Goal: Task Accomplishment & Management: Use online tool/utility

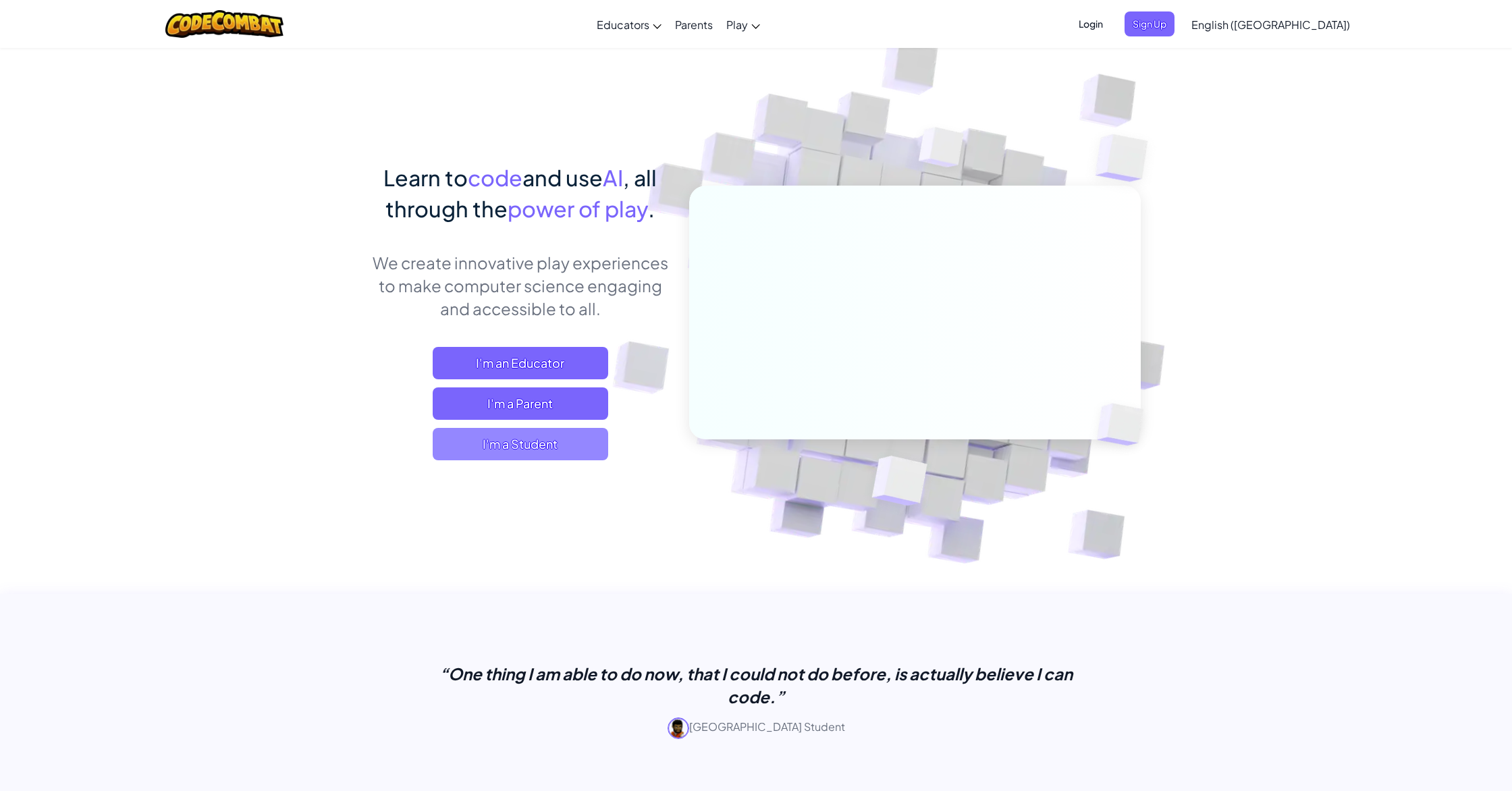
click at [542, 448] on span "I'm a Student" at bounding box center [521, 444] width 175 height 32
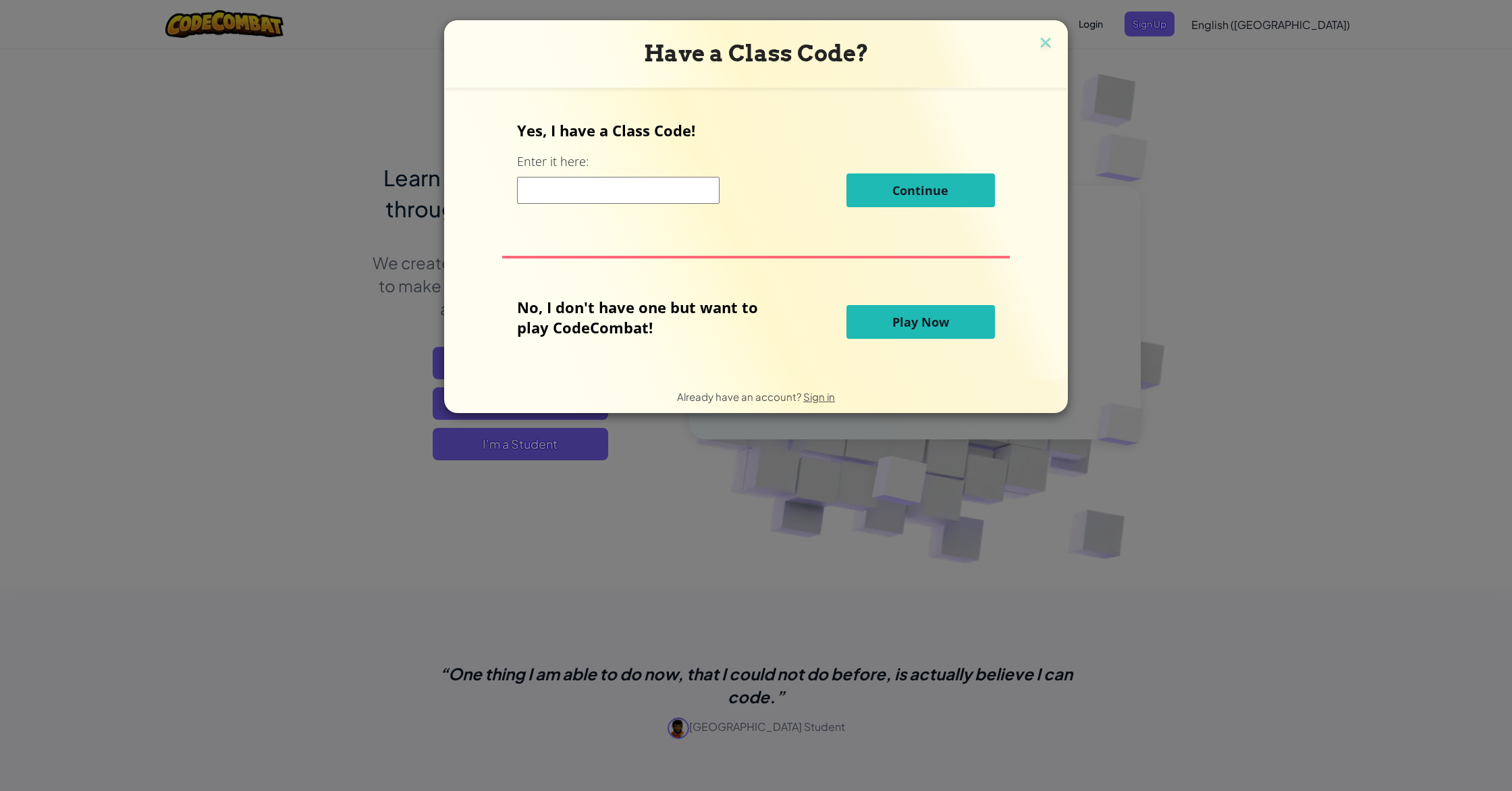
click at [806, 314] on span "Play Now" at bounding box center [920, 322] width 56 height 16
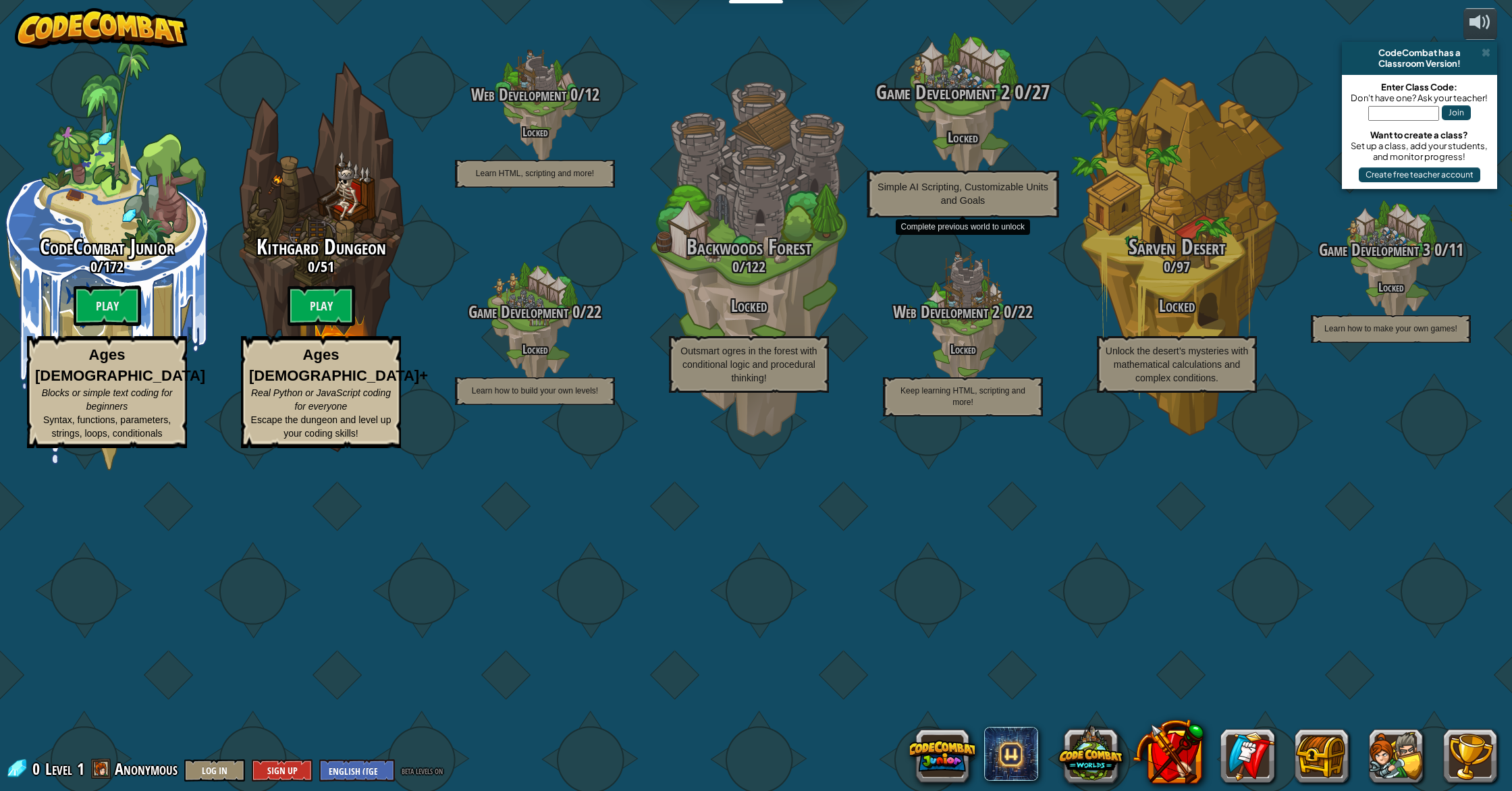
click at [806, 144] on h4 "Locked" at bounding box center [962, 136] width 257 height 15
click at [806, 217] on div "Game Development 2 0 / 27 Locked Simple AI Scripting, Customizable Units and Go…" at bounding box center [962, 149] width 257 height 136
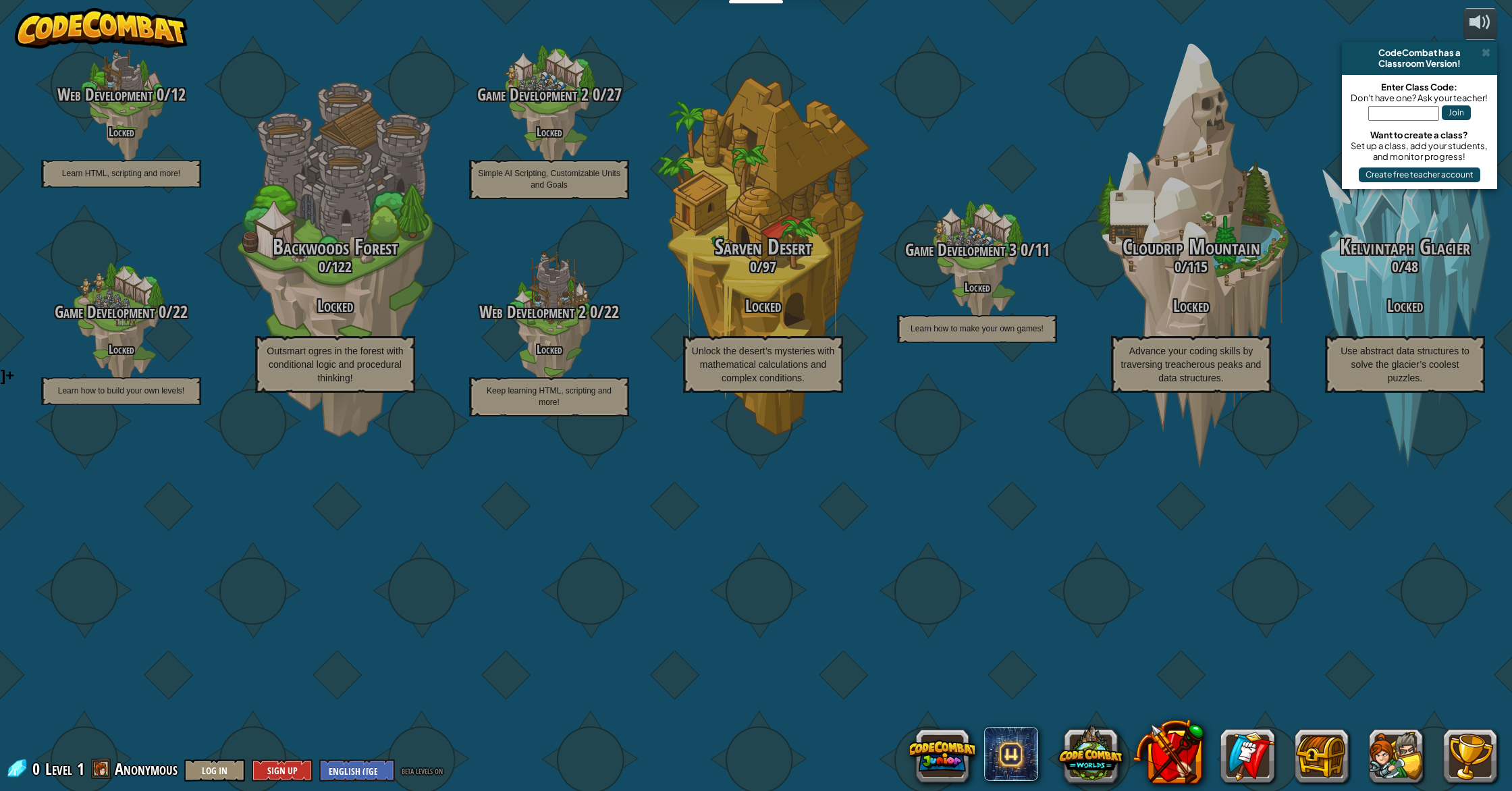
click at [806, 54] on div "CodeCombat has a Classroom Version!" at bounding box center [1419, 58] width 155 height 33
click at [806, 54] on span at bounding box center [1486, 52] width 8 height 11
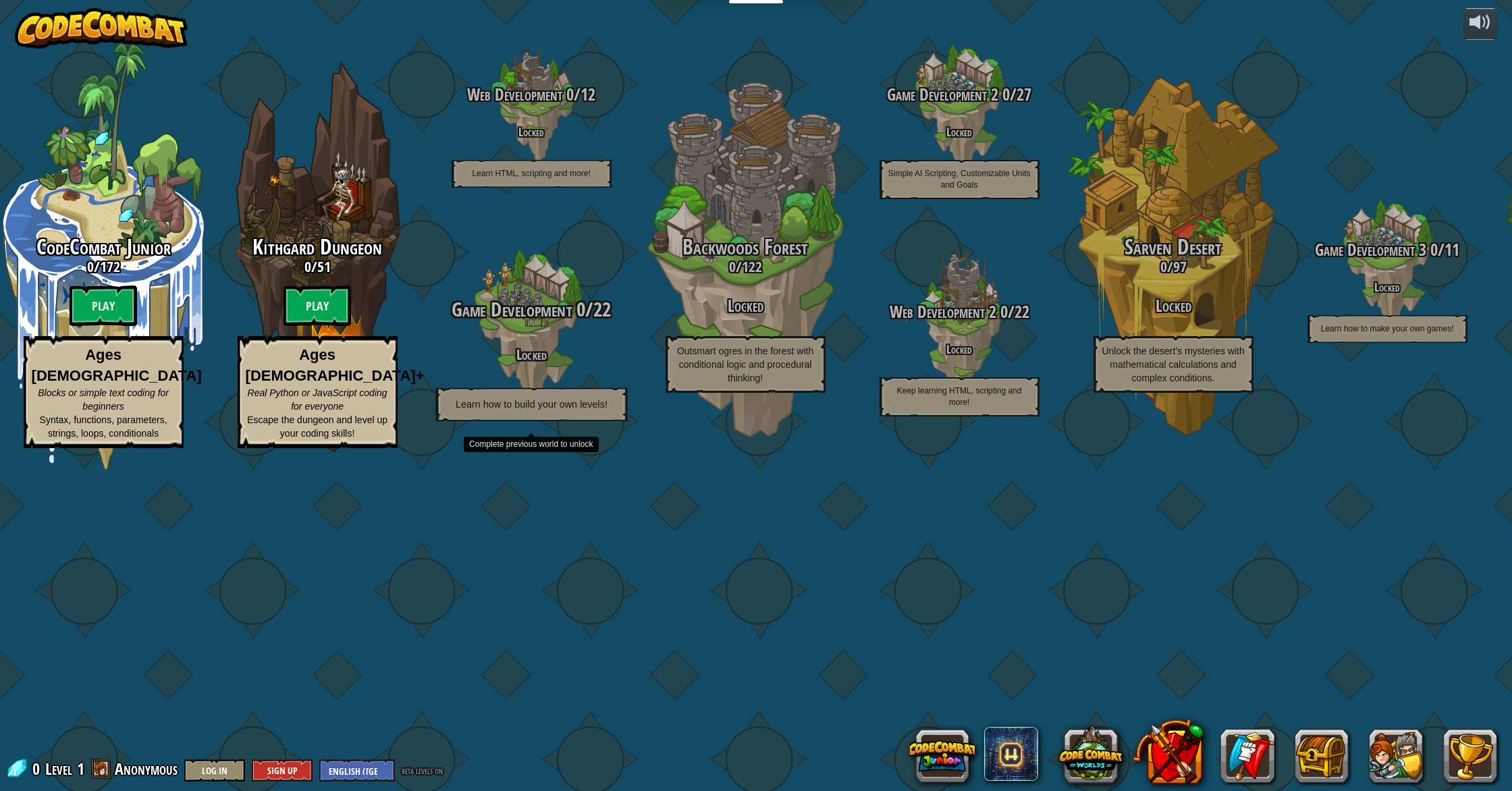
click at [520, 323] on span "Game Development" at bounding box center [511, 309] width 120 height 28
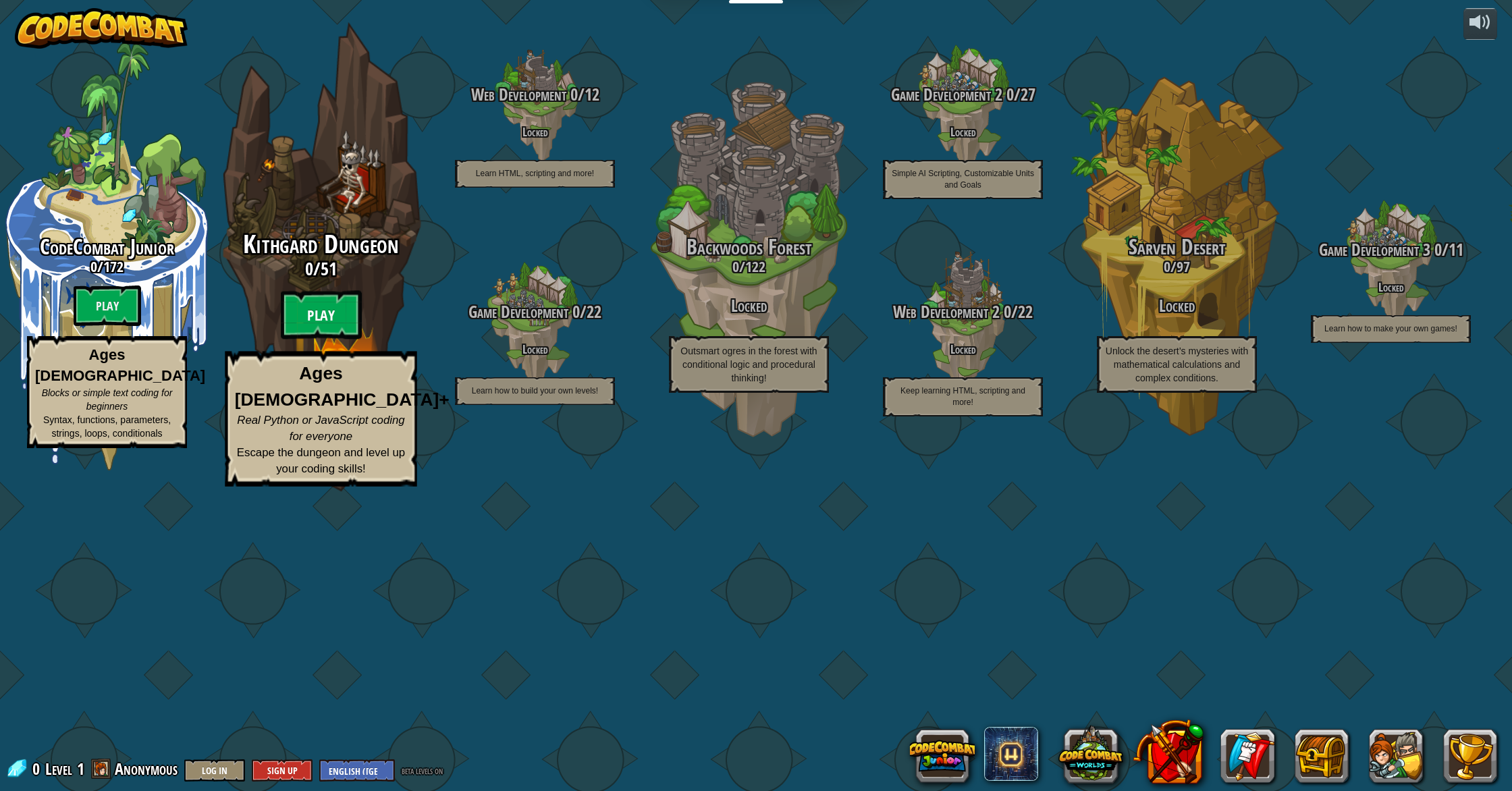
click at [311, 339] on btn "Play" at bounding box center [321, 315] width 81 height 49
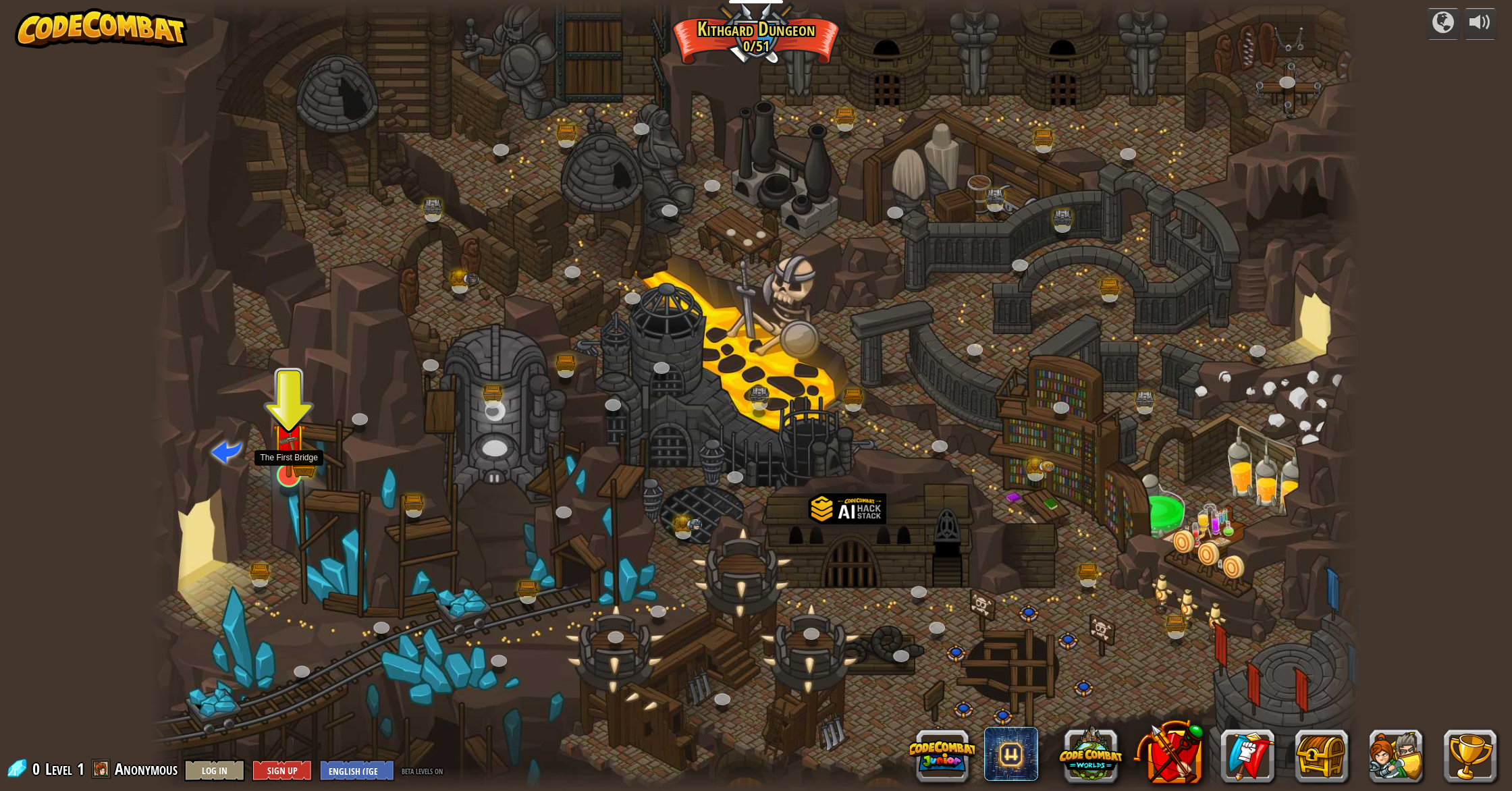
click at [304, 463] on img at bounding box center [289, 440] width 35 height 75
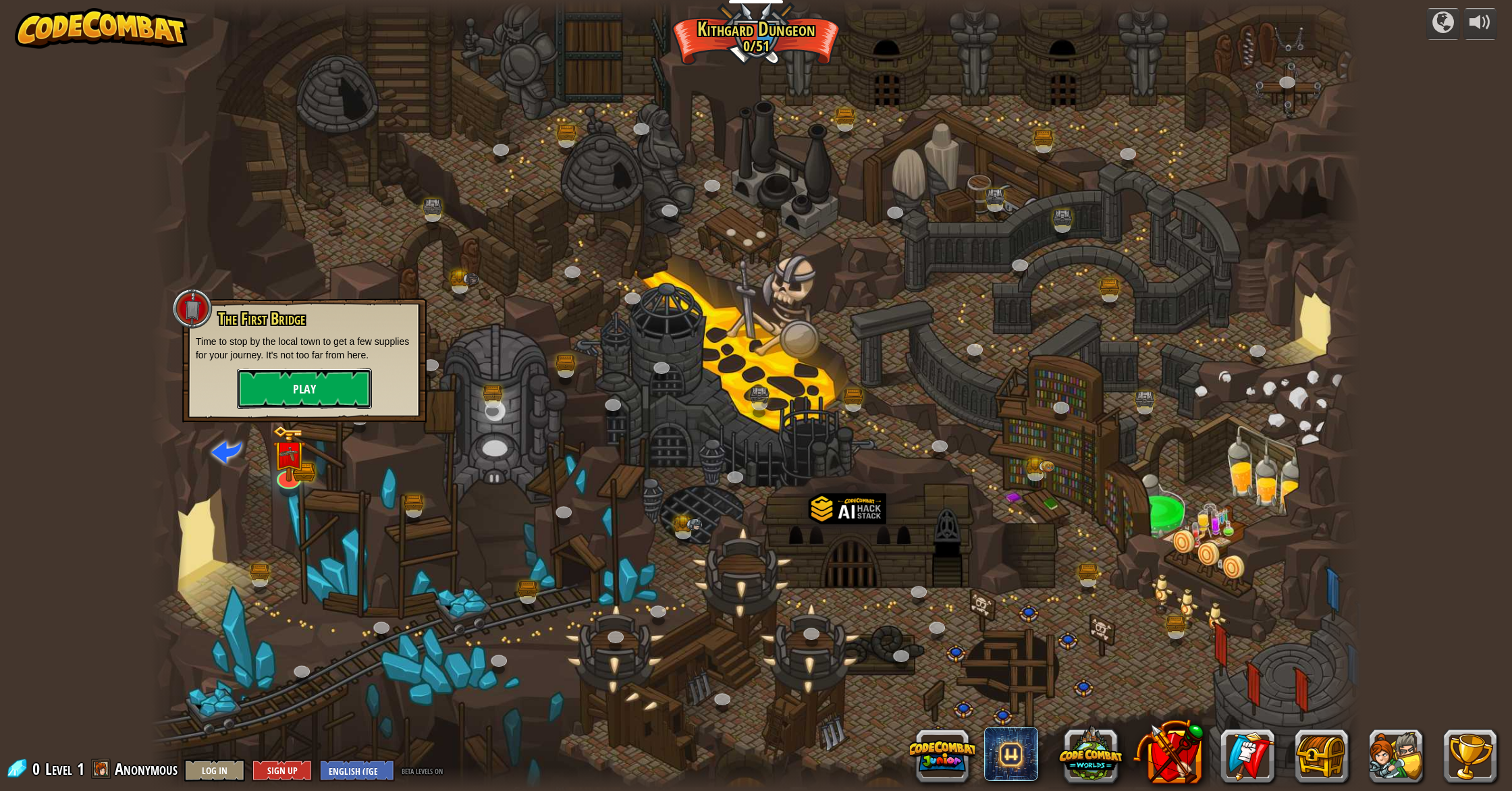
click at [285, 391] on button "Play" at bounding box center [304, 389] width 135 height 40
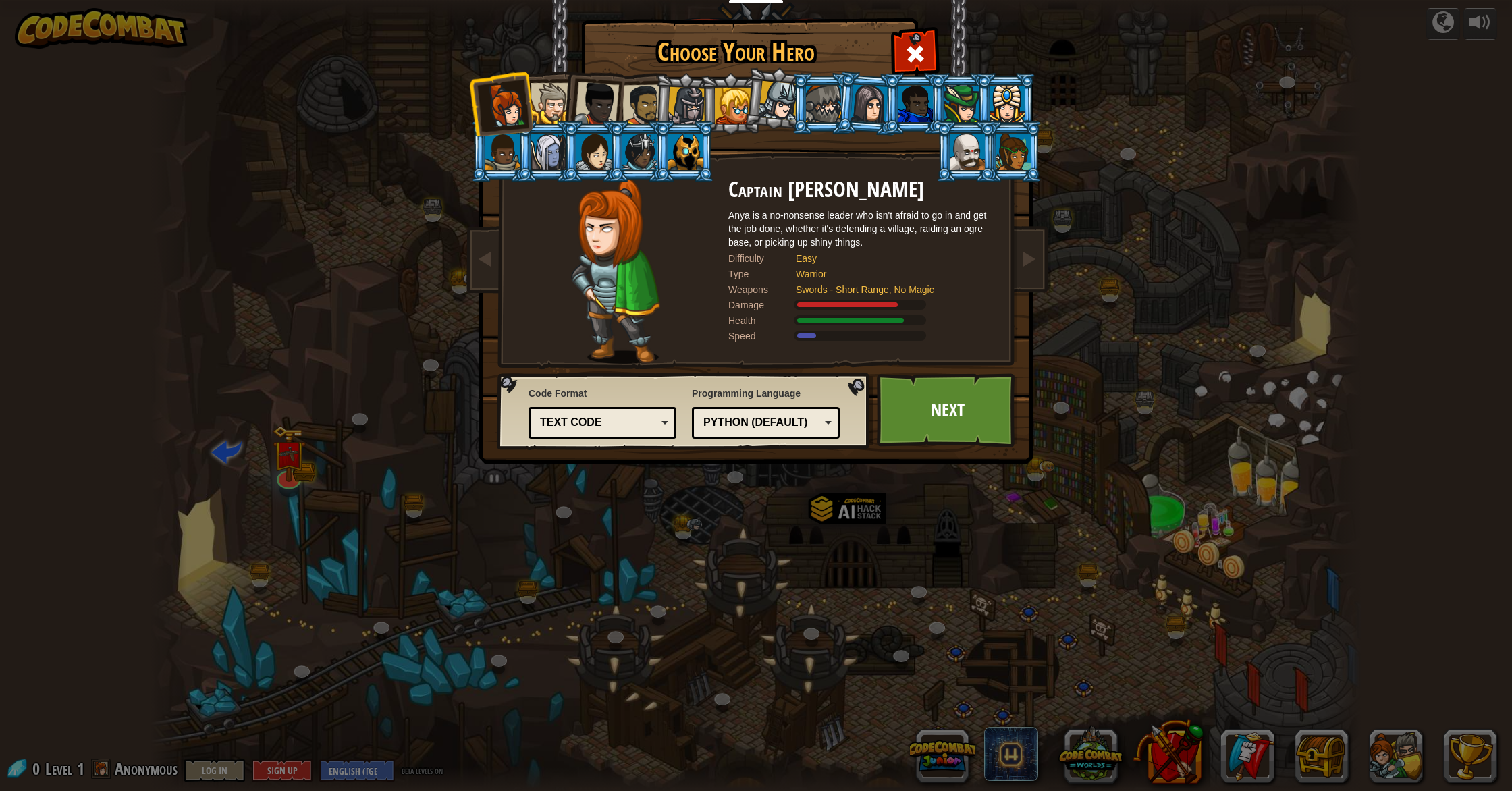
click at [803, 429] on div "Python (Default)" at bounding box center [761, 423] width 117 height 15
click at [806, 552] on div "Choose Your Hero 0 Captain [PERSON_NAME] is a no-nonsense leader who isn't afra…" at bounding box center [756, 395] width 1512 height 791
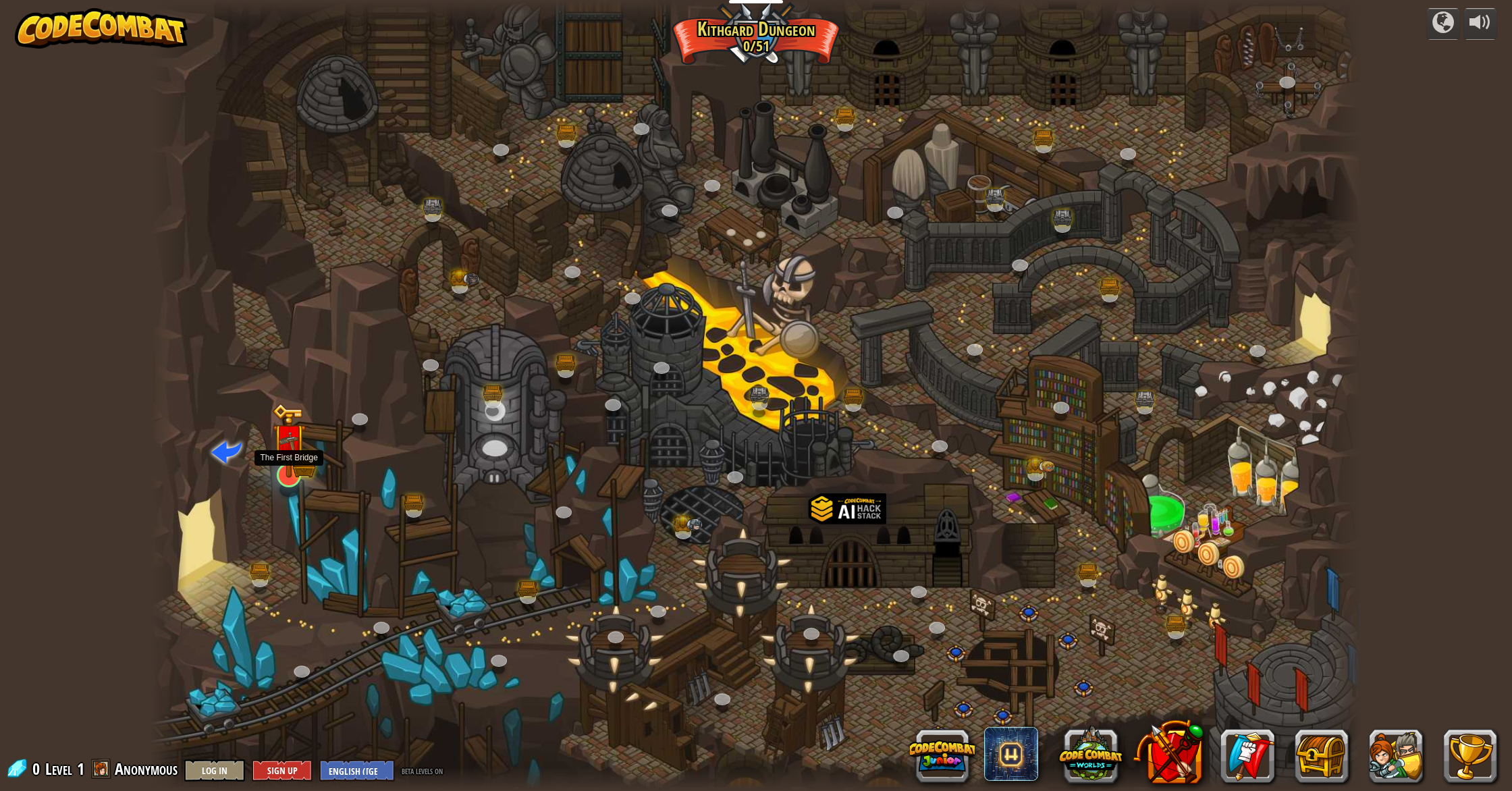
click at [297, 458] on img at bounding box center [289, 440] width 35 height 75
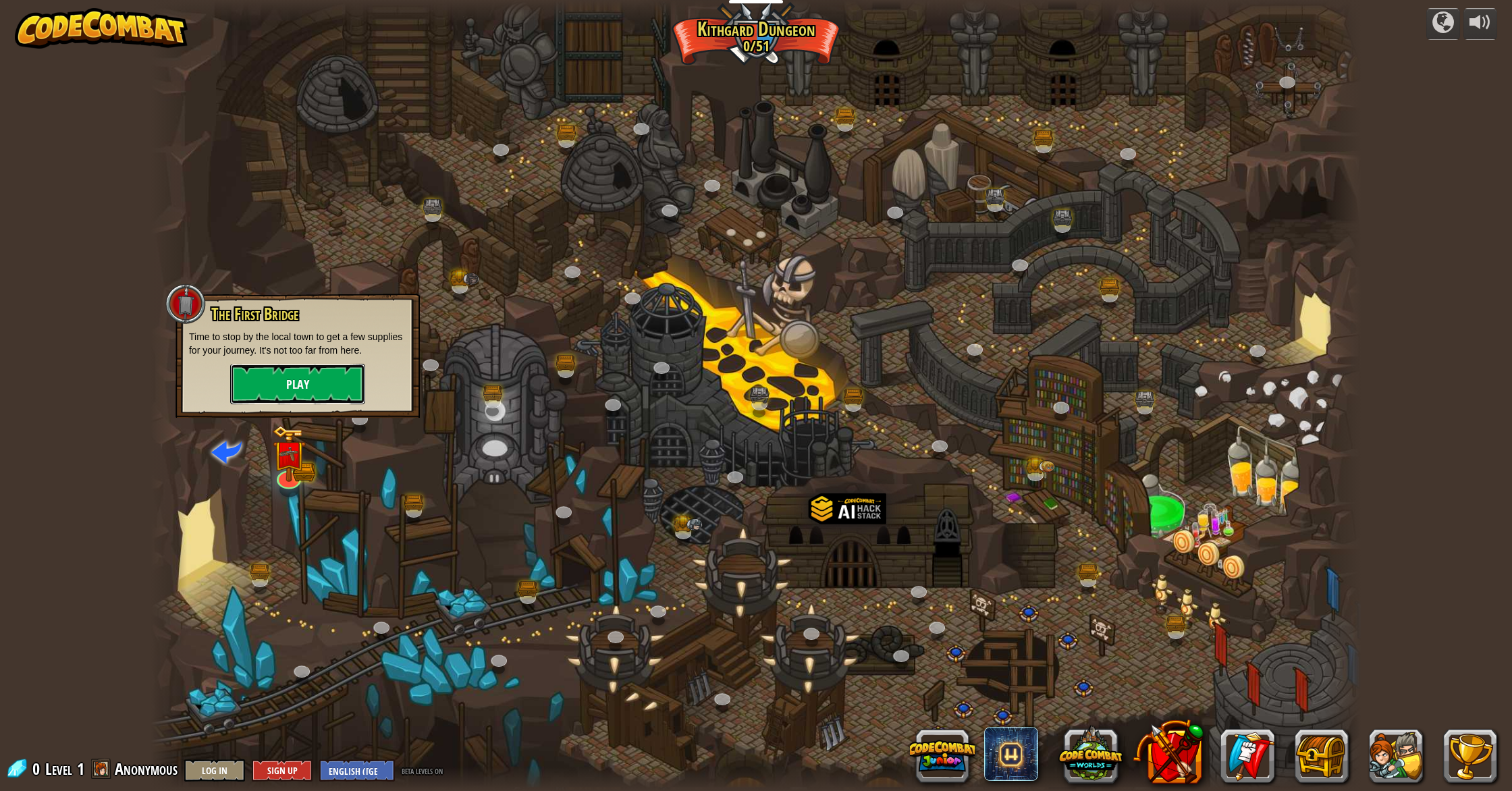
click at [296, 389] on button "Play" at bounding box center [297, 384] width 135 height 40
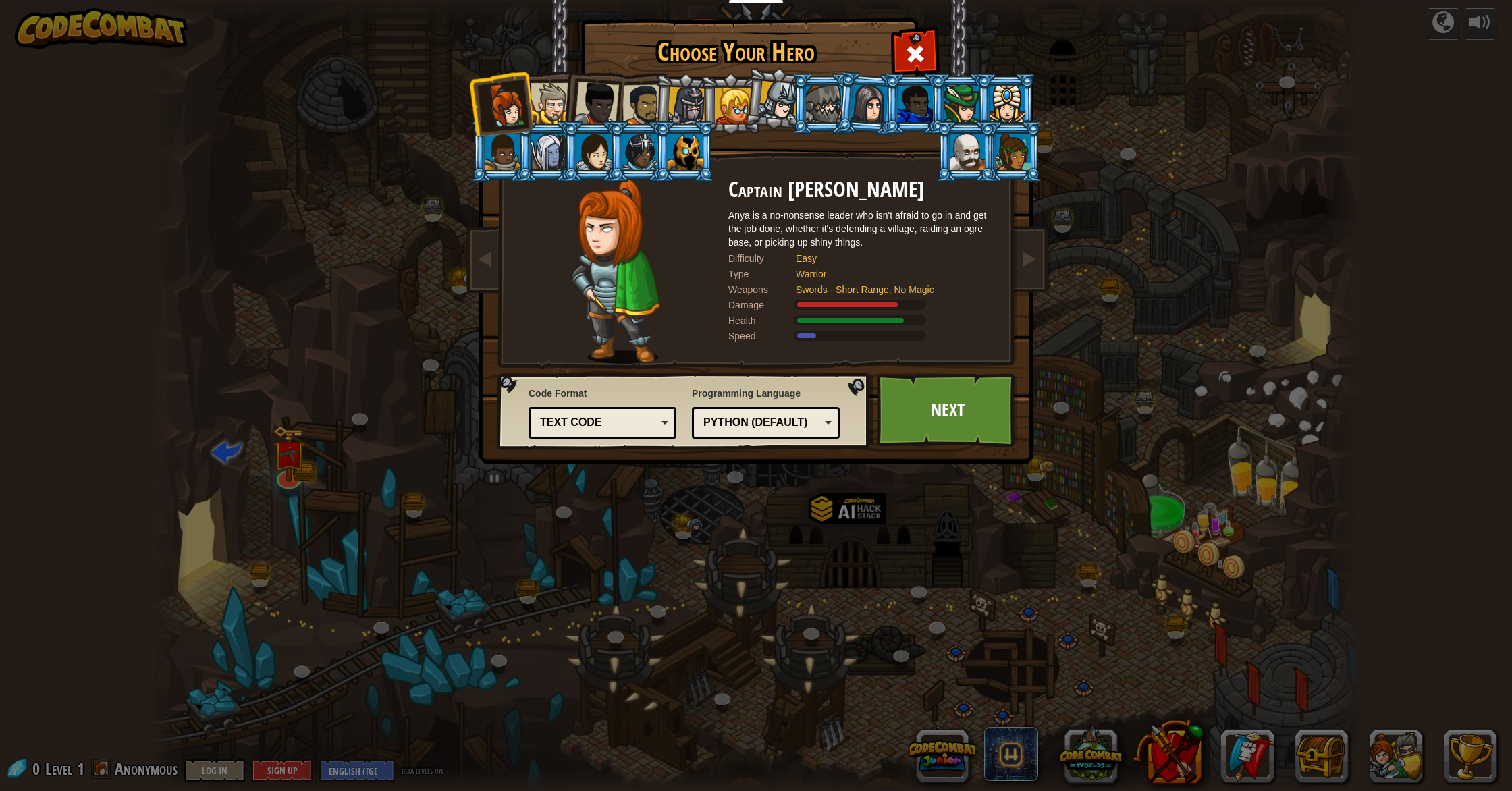
click at [574, 420] on div "Text code" at bounding box center [598, 423] width 117 height 15
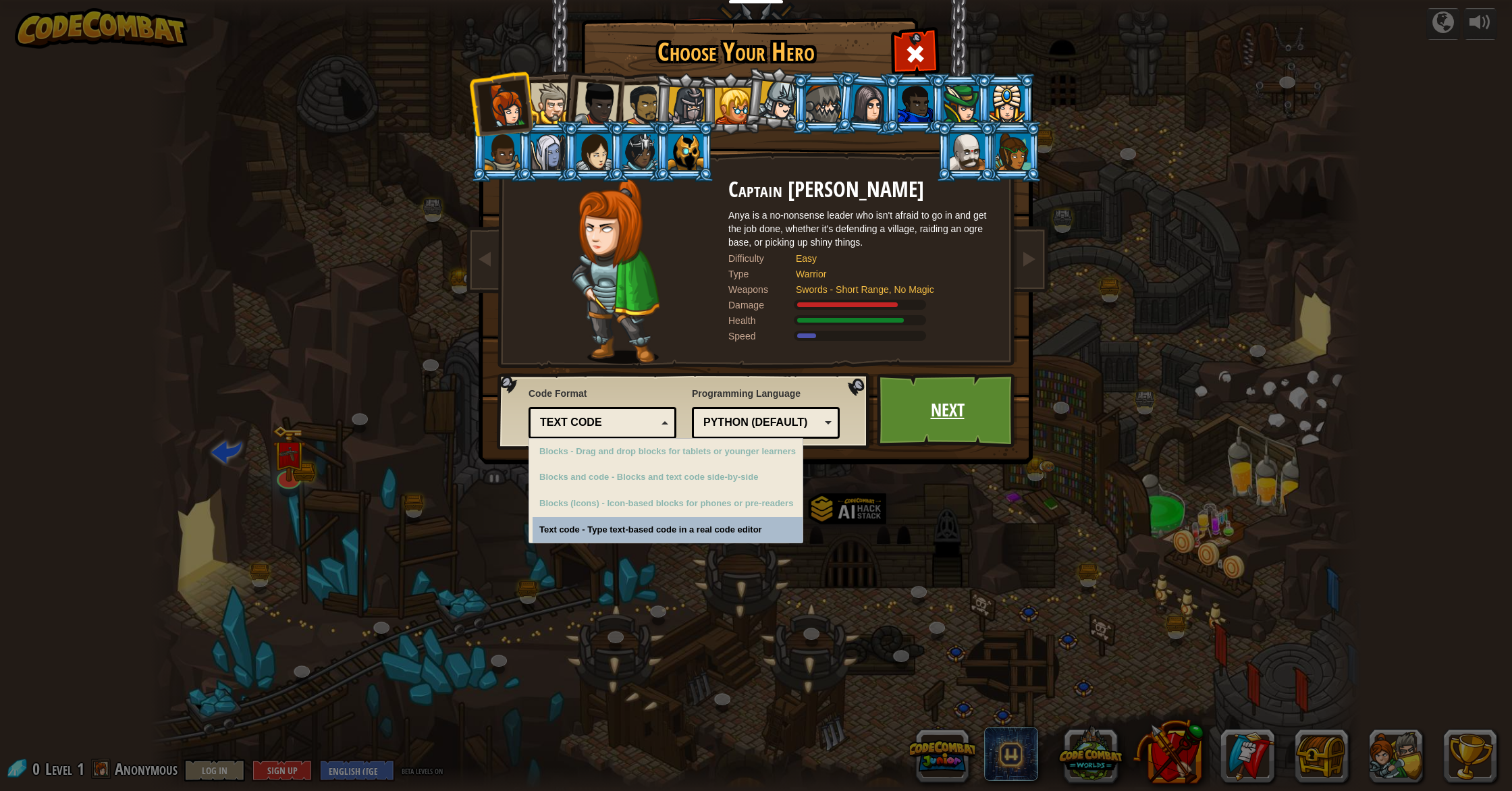
click at [806, 420] on link "Next" at bounding box center [947, 410] width 141 height 74
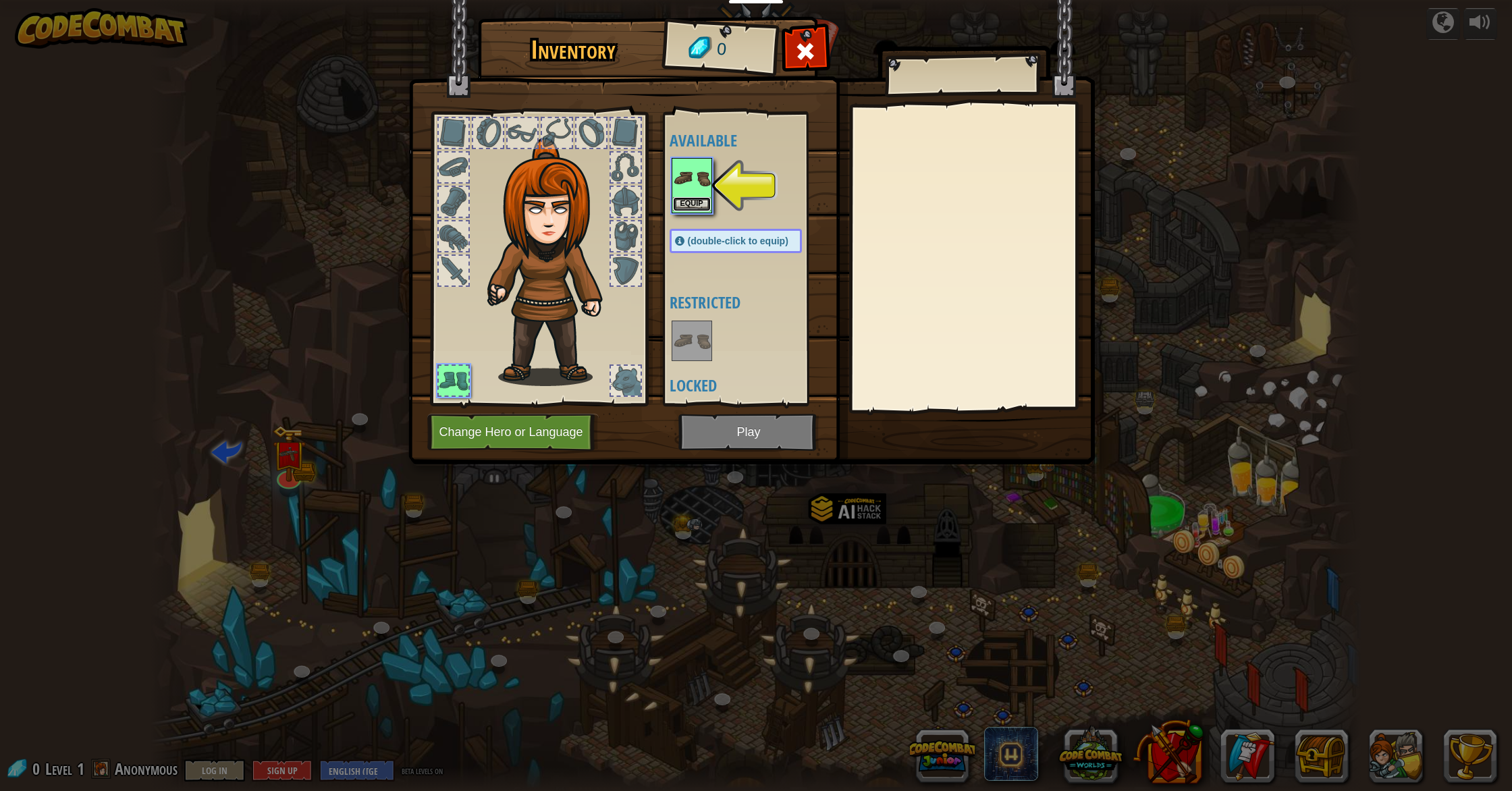
click at [704, 201] on button "Equip" at bounding box center [692, 204] width 38 height 14
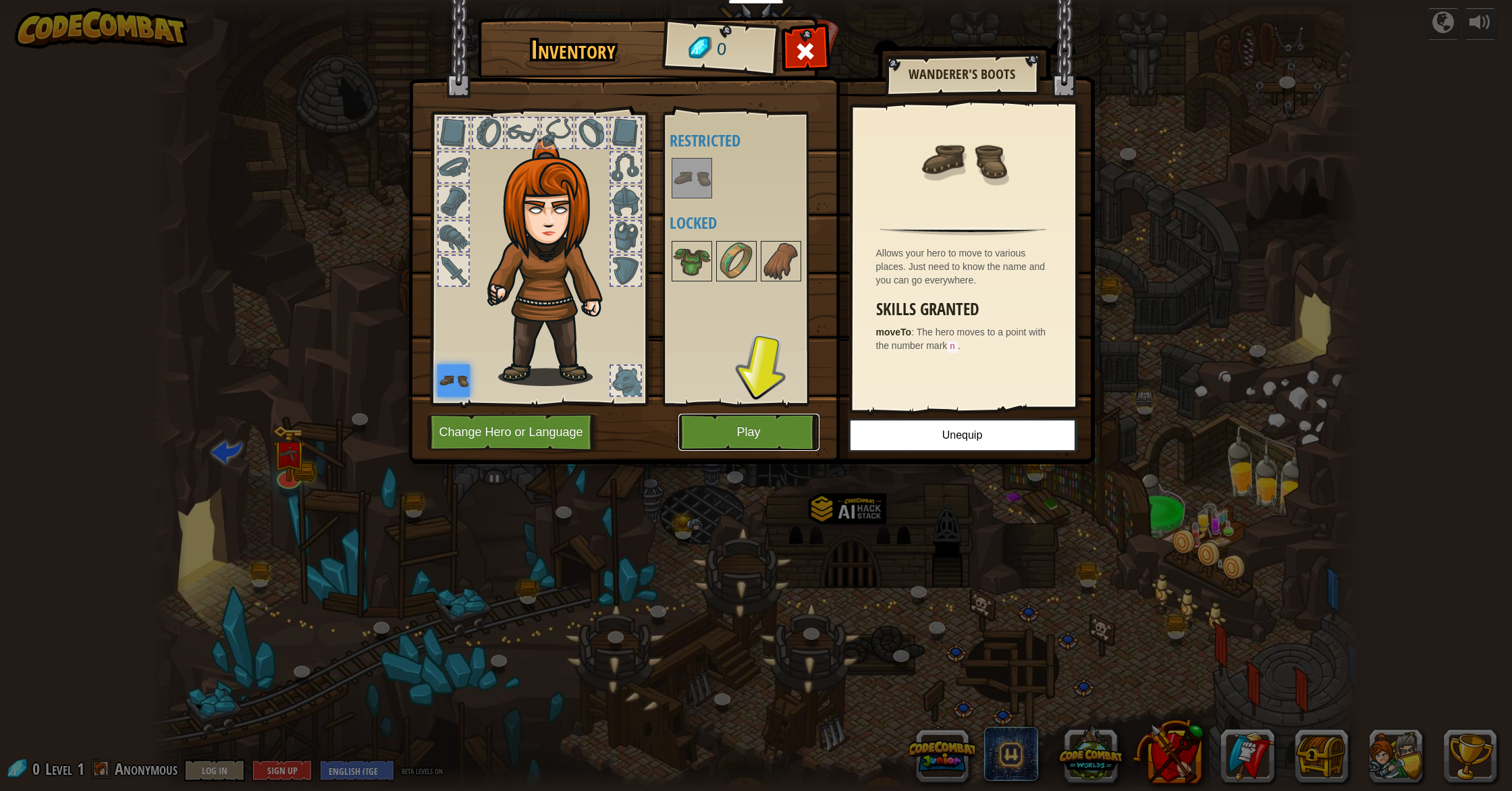
click at [799, 429] on button "Play" at bounding box center [748, 432] width 141 height 37
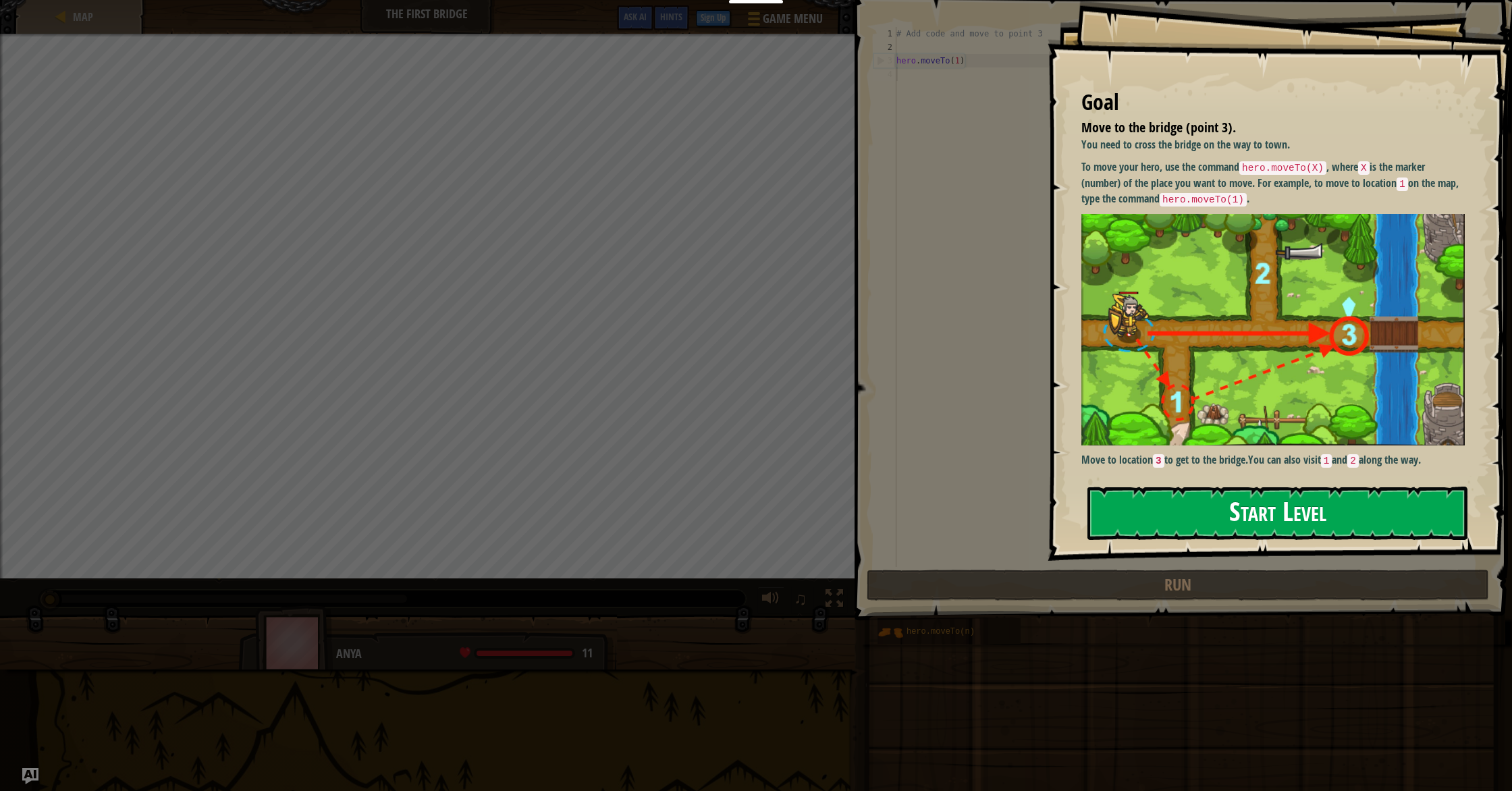
click at [806, 502] on button "Start Level" at bounding box center [1277, 513] width 380 height 53
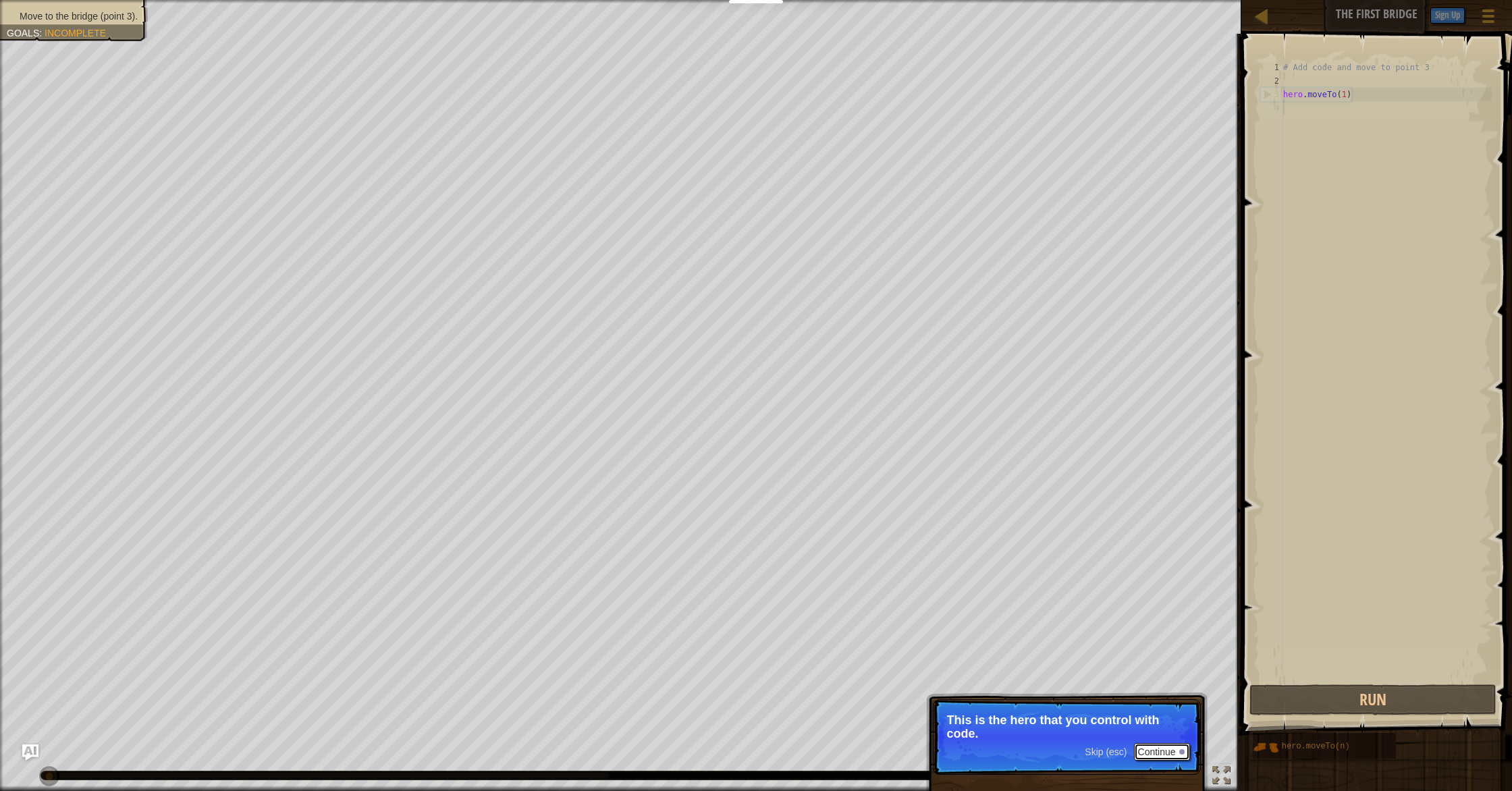
click at [806, 687] on button "Continue" at bounding box center [1162, 751] width 56 height 18
click at [806, 687] on button "Continue" at bounding box center [1162, 753] width 56 height 18
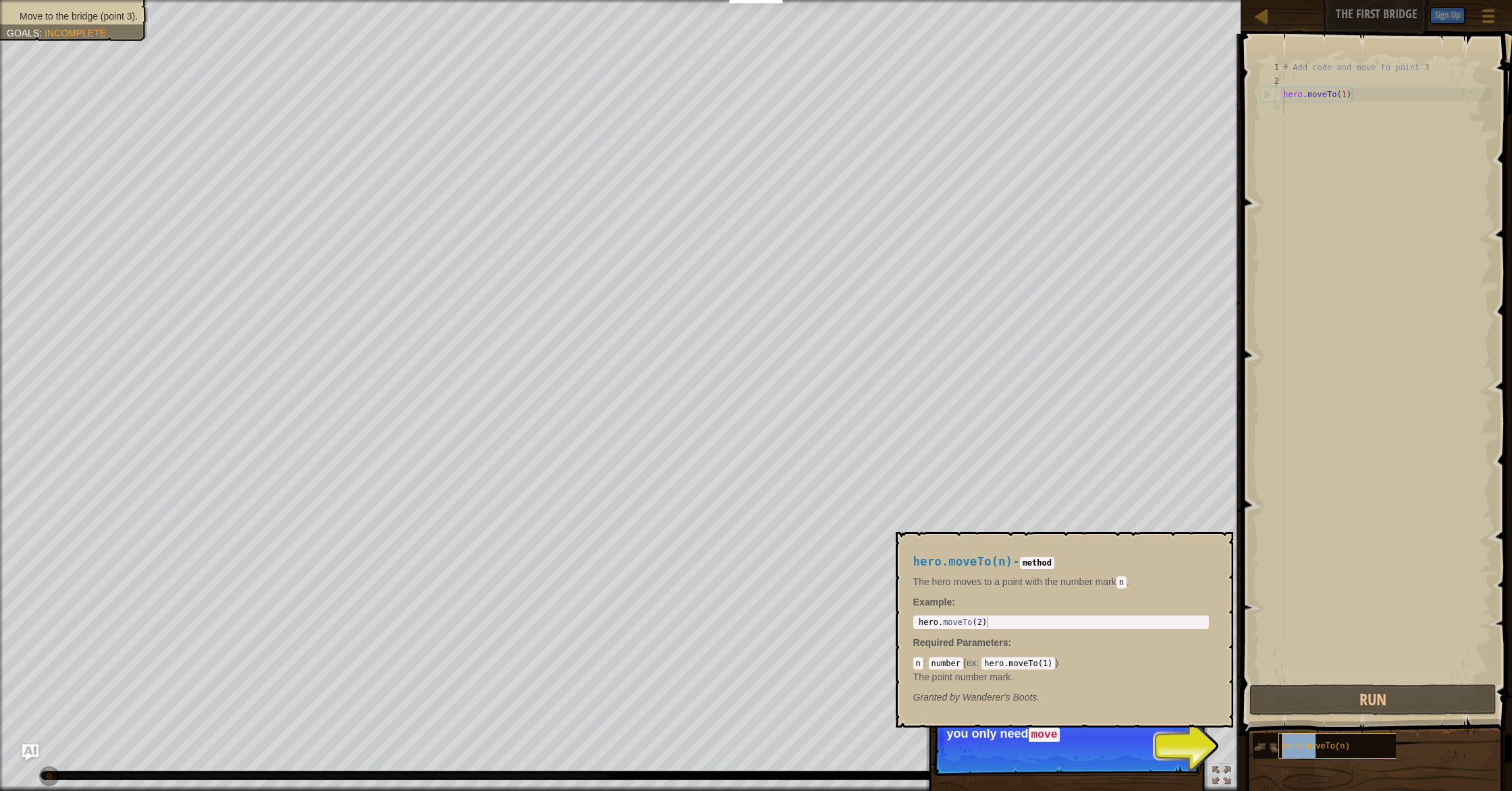
click at [806, 687] on div "hero.moveTo(n)" at bounding box center [1354, 746] width 152 height 25
click at [806, 687] on span "hero.moveTo(n)" at bounding box center [1316, 746] width 68 height 9
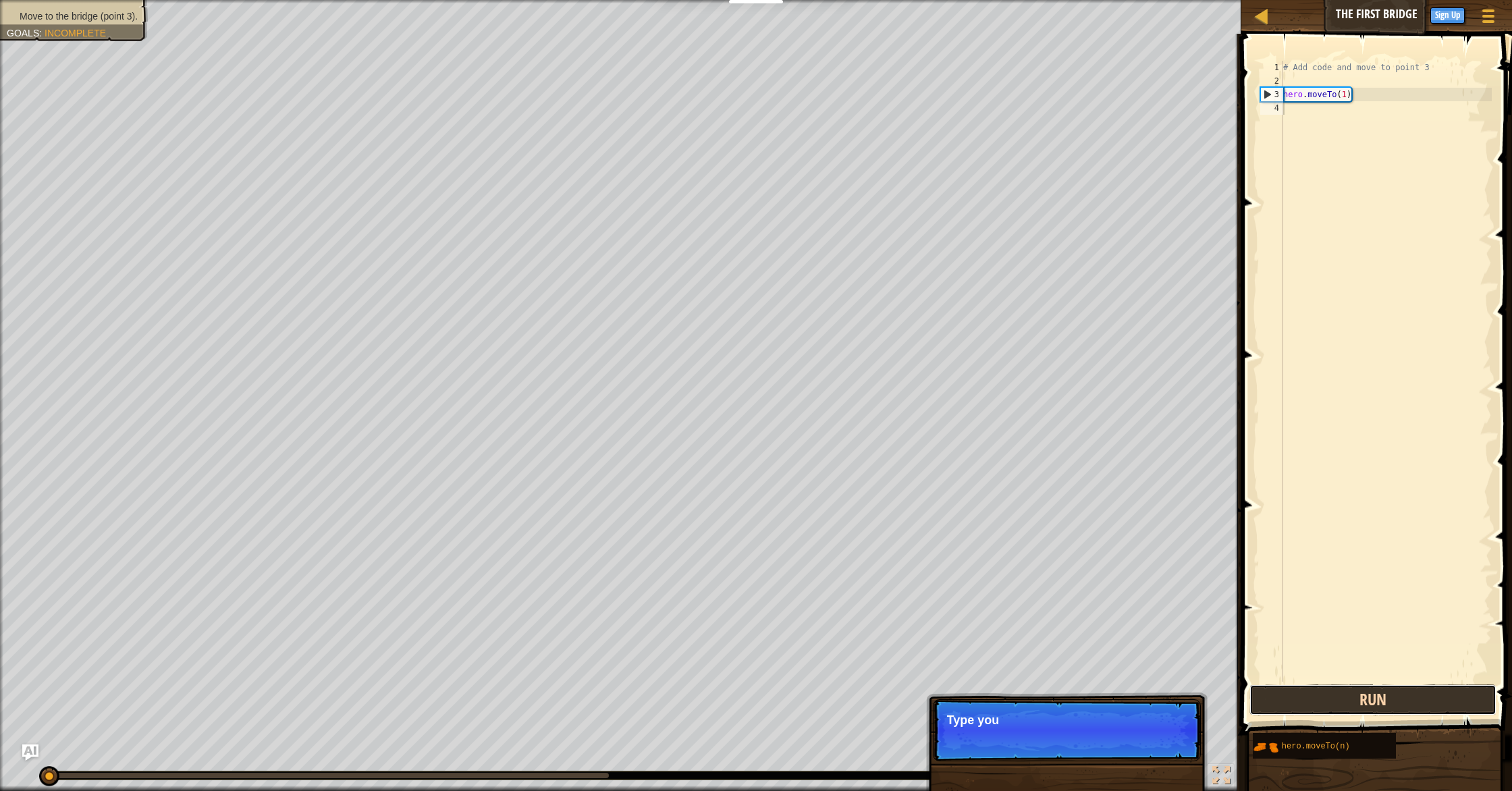
click at [806, 687] on button "Run" at bounding box center [1372, 700] width 247 height 31
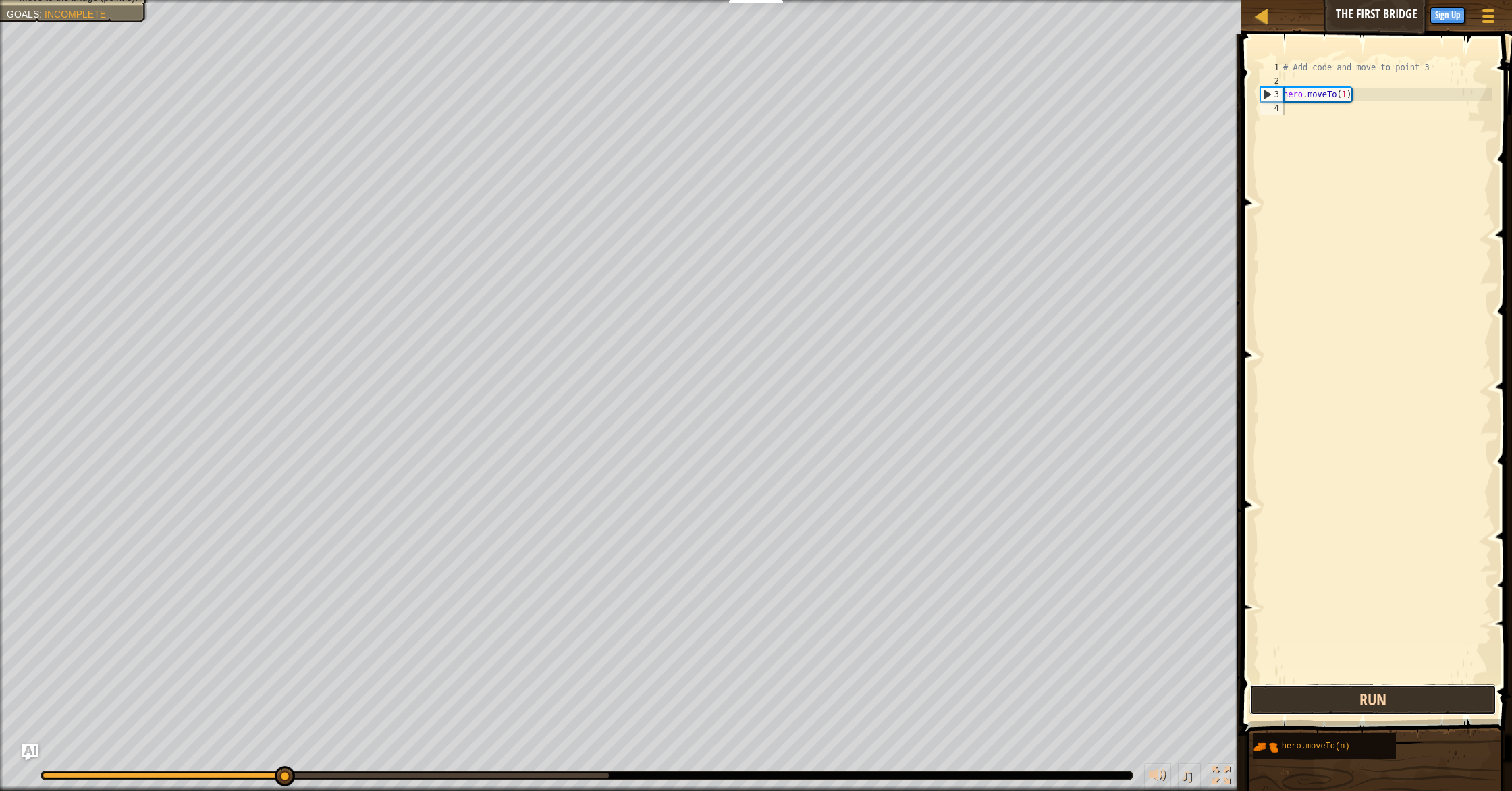
click at [806, 687] on button "Run" at bounding box center [1372, 700] width 247 height 31
click at [806, 115] on div "# Add code and move to point 3 hero . moveTo ( 1 )" at bounding box center [1386, 384] width 211 height 648
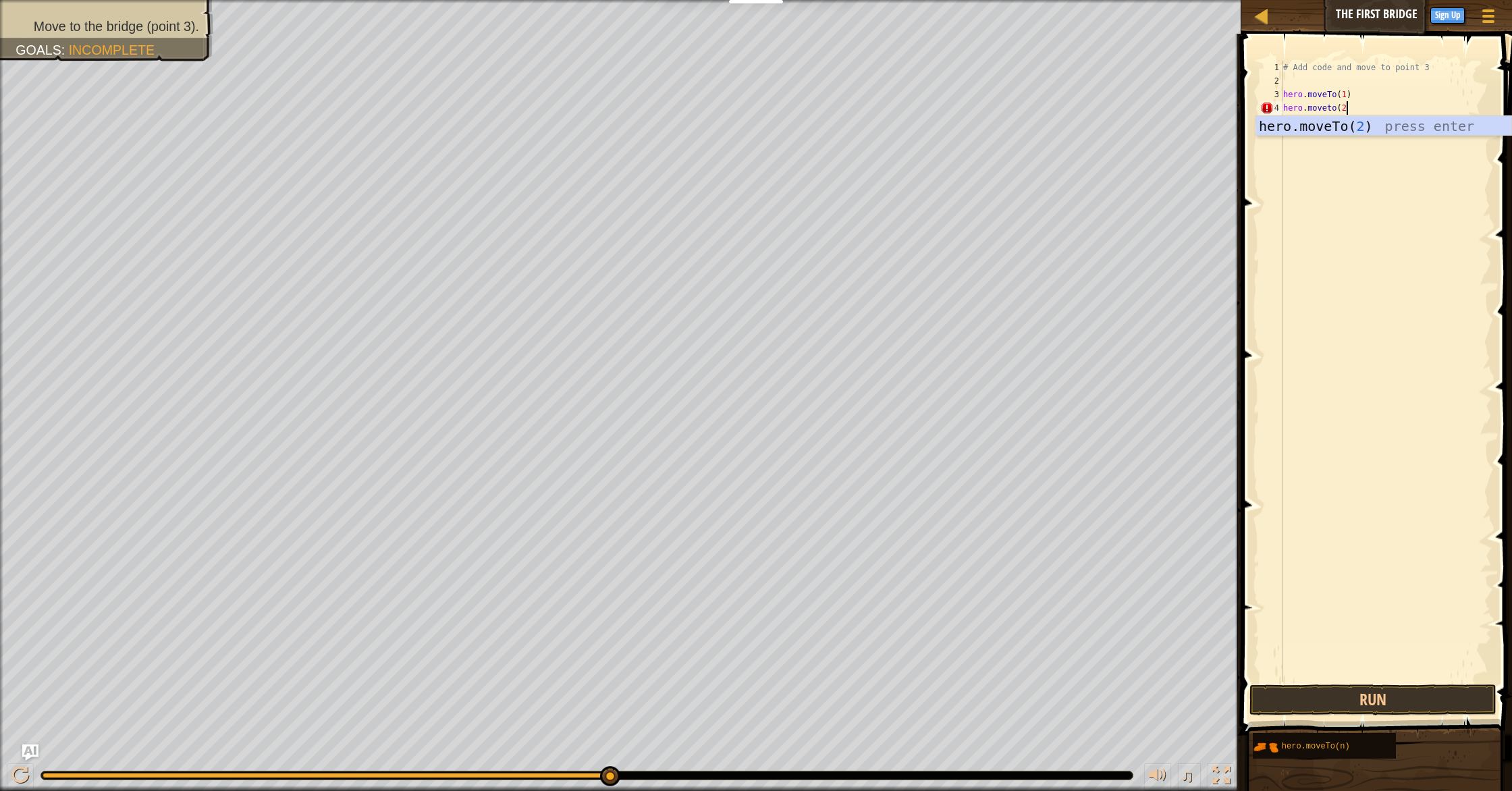
scroll to position [6, 5]
type textarea "hero.moveto(2)"
click at [806, 687] on button "Run" at bounding box center [1372, 700] width 247 height 31
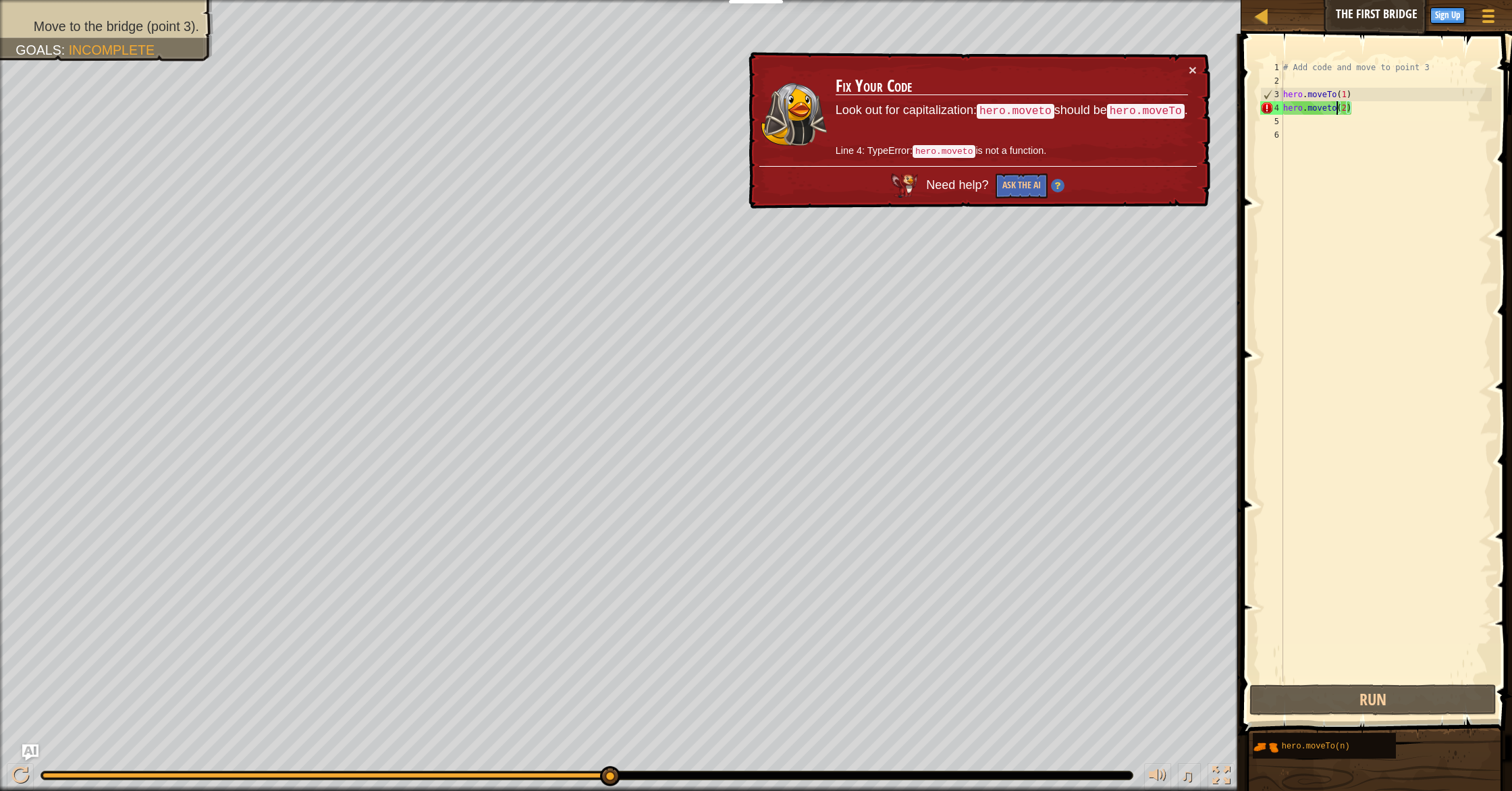
click at [806, 107] on div "# Add code and move to point 3 hero . moveTo ( 1 ) hero . moveto ( 2 )" at bounding box center [1386, 384] width 211 height 648
click at [806, 109] on div "# Add code and move to point 3 hero . moveTo ( 1 ) hero . moveto ( 2 )" at bounding box center [1386, 384] width 211 height 648
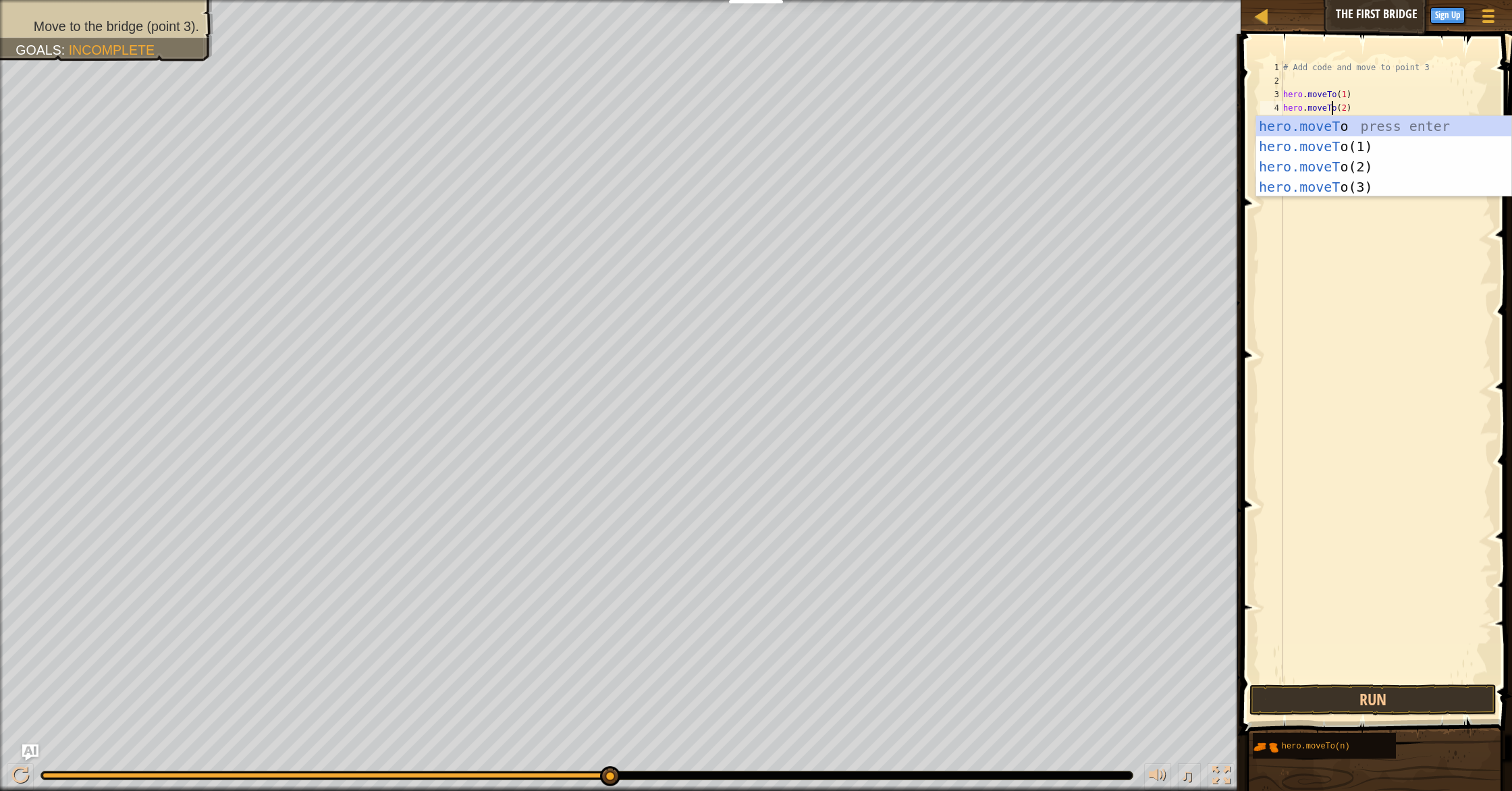
scroll to position [6, 4]
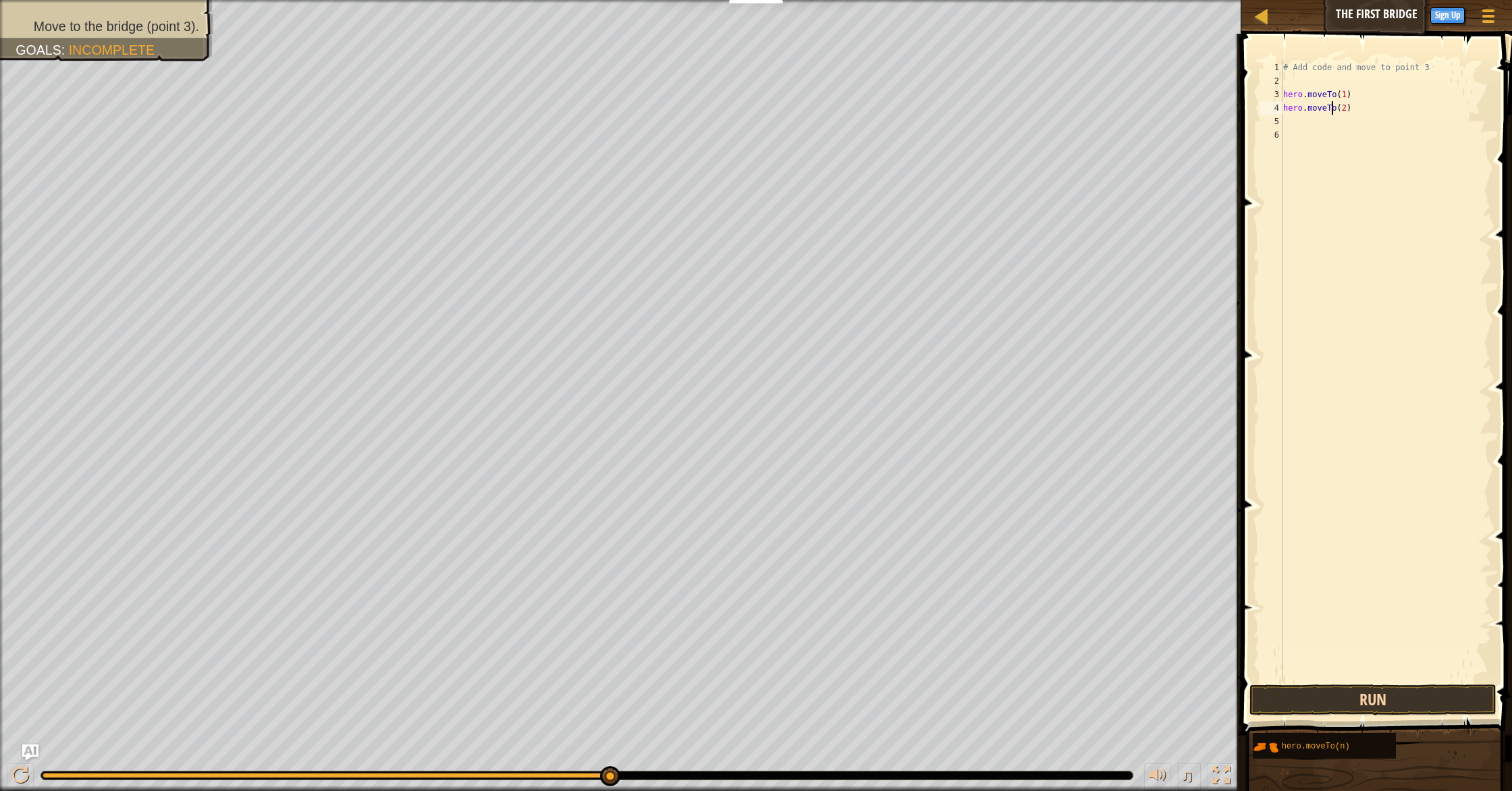
type textarea "hero.moveTo(2)"
click at [806, 687] on button "Run" at bounding box center [1372, 700] width 247 height 31
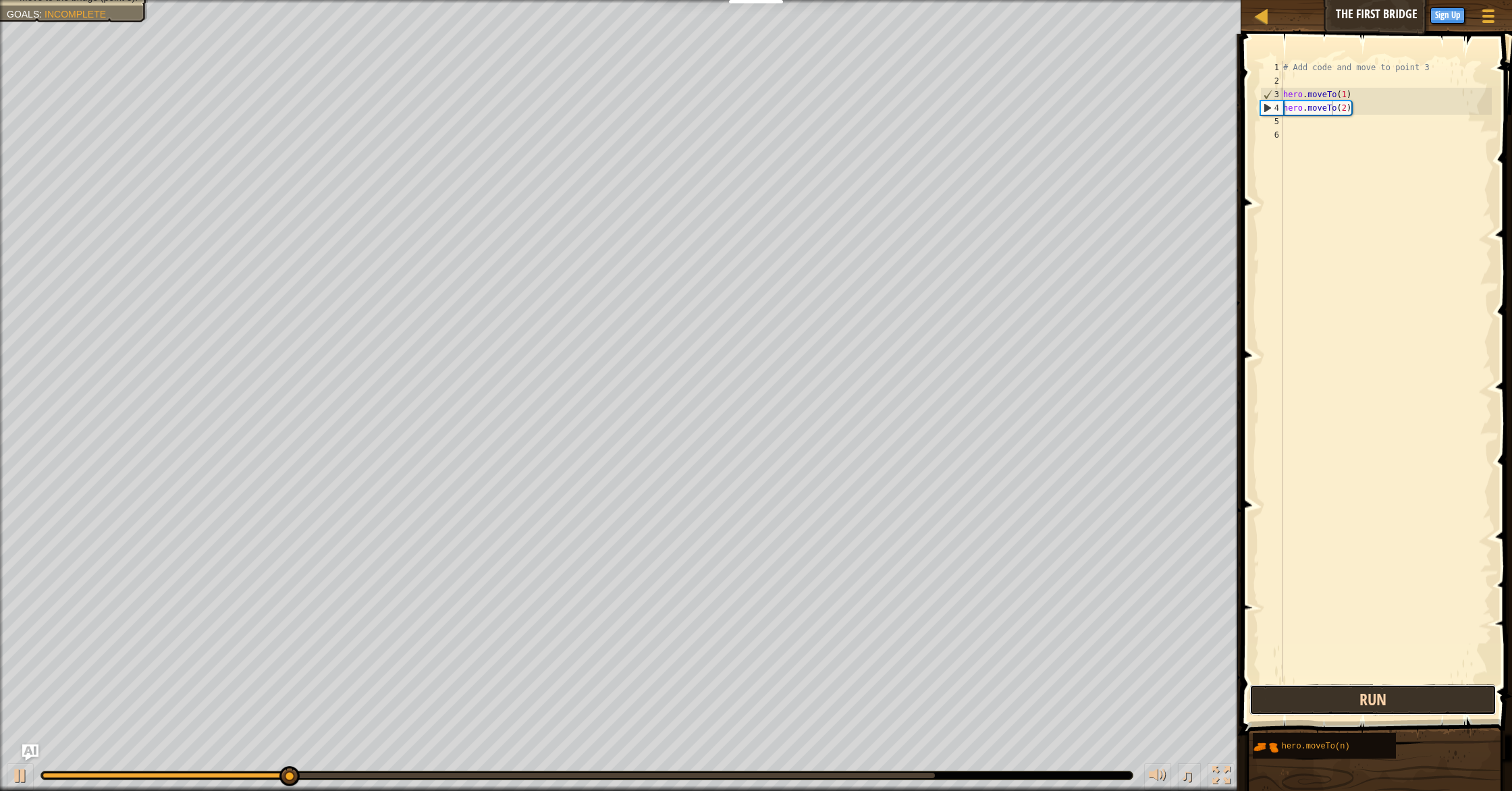
click at [806, 687] on button "Run" at bounding box center [1372, 700] width 247 height 31
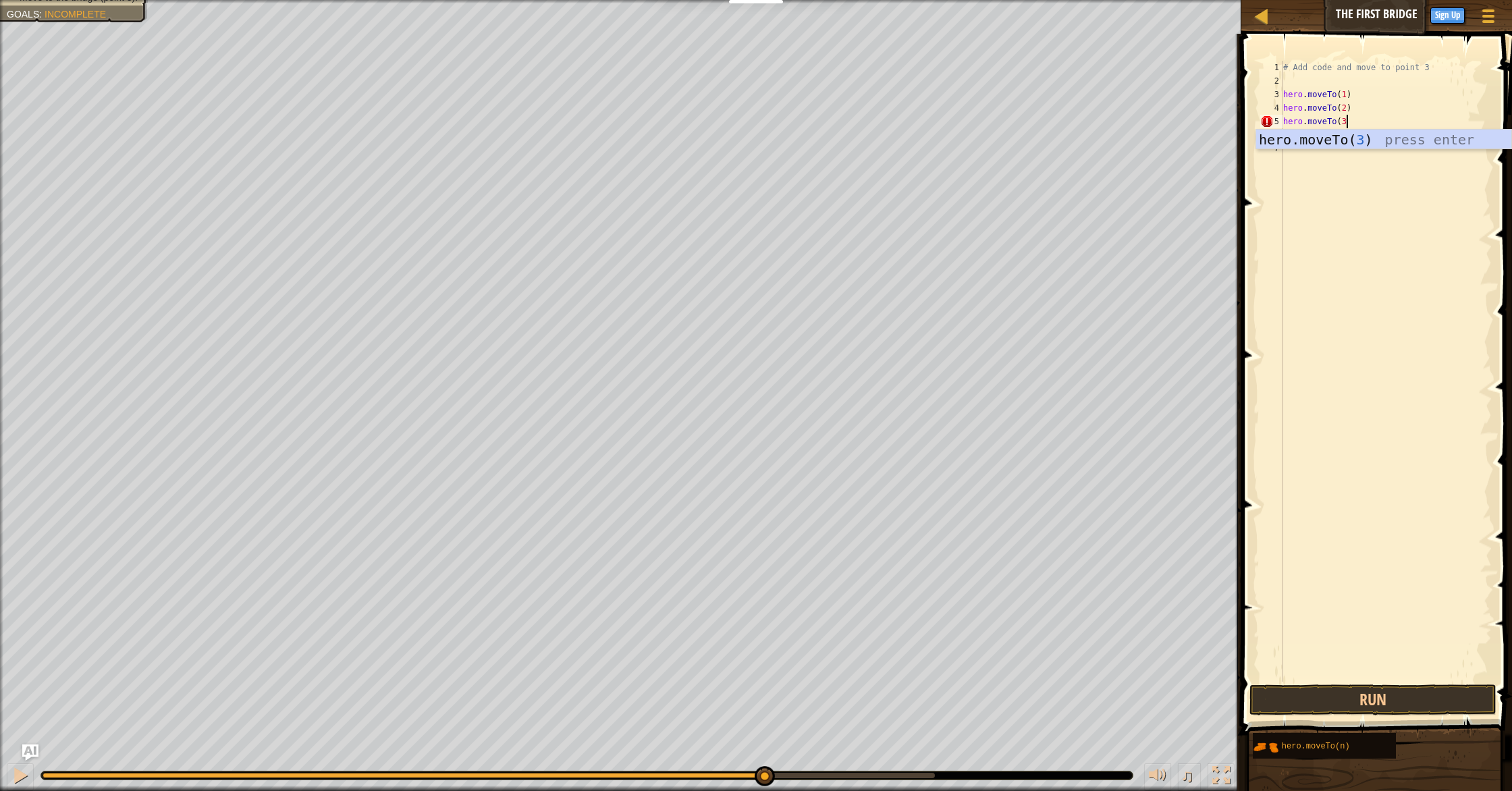
scroll to position [6, 5]
type textarea "hero.moveTo(3)"
click at [806, 687] on button "Run" at bounding box center [1372, 700] width 247 height 31
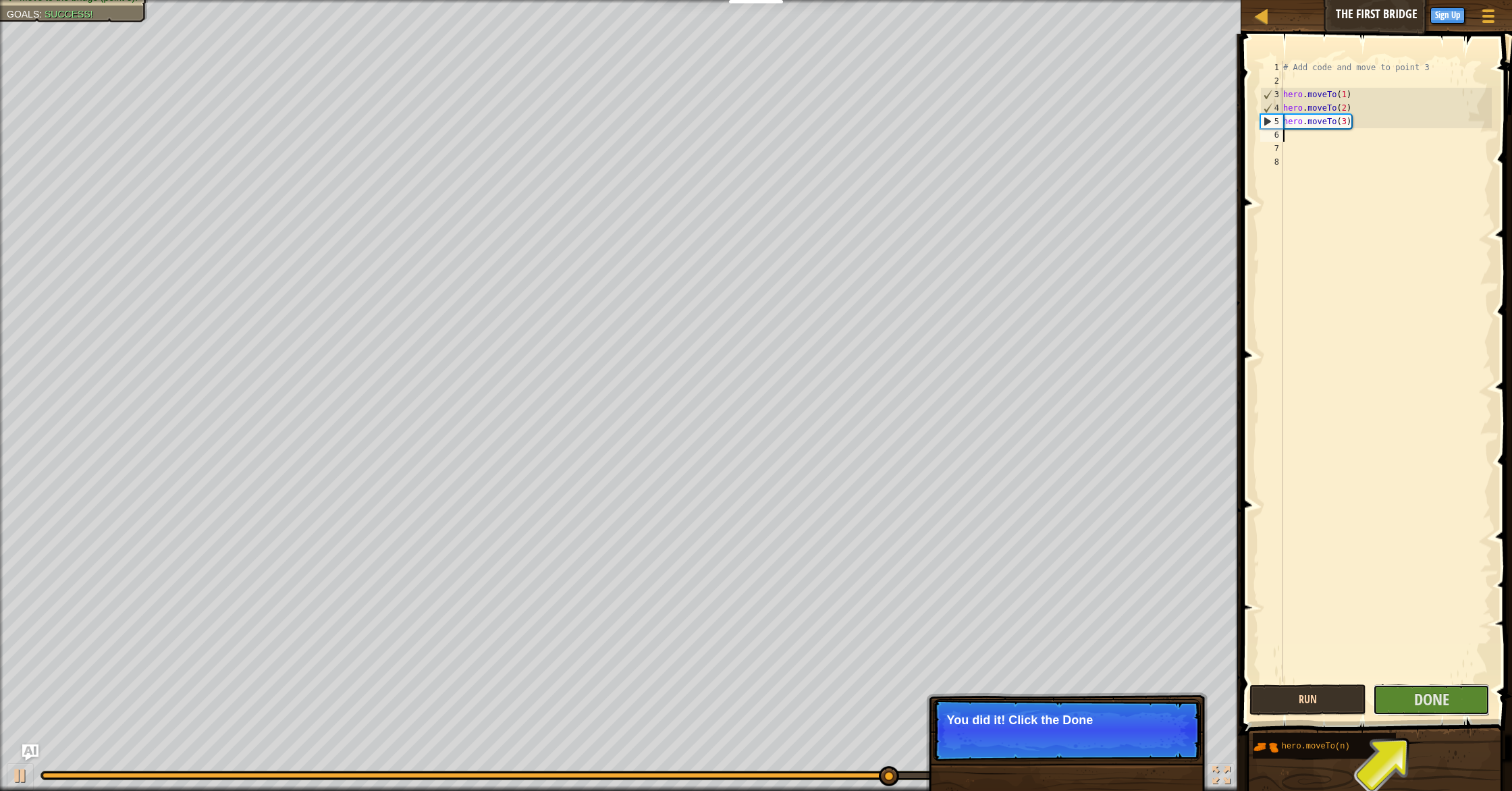
click at [806, 687] on button "Done" at bounding box center [1431, 700] width 117 height 31
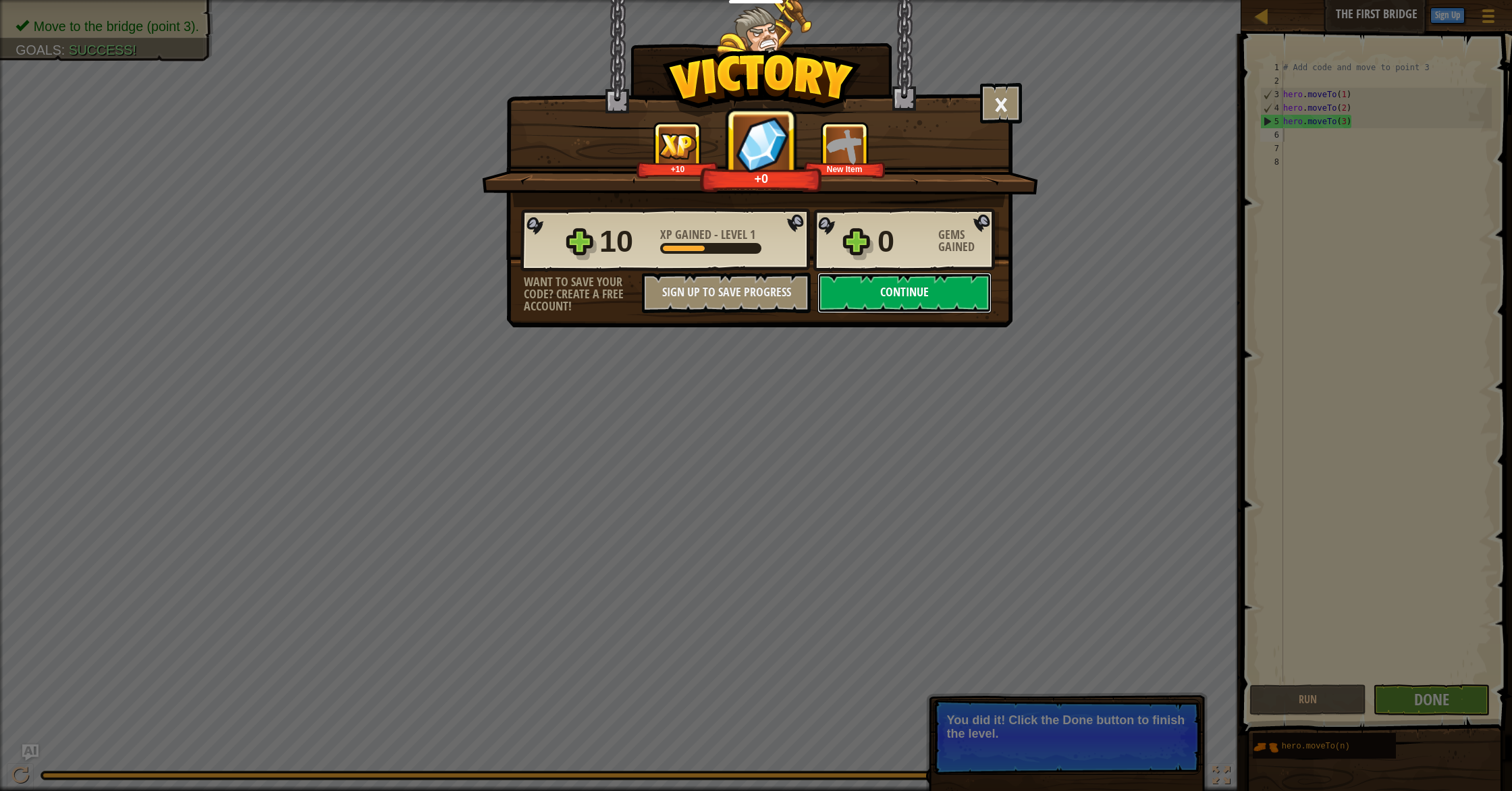
click at [806, 294] on button "Continue" at bounding box center [904, 293] width 174 height 40
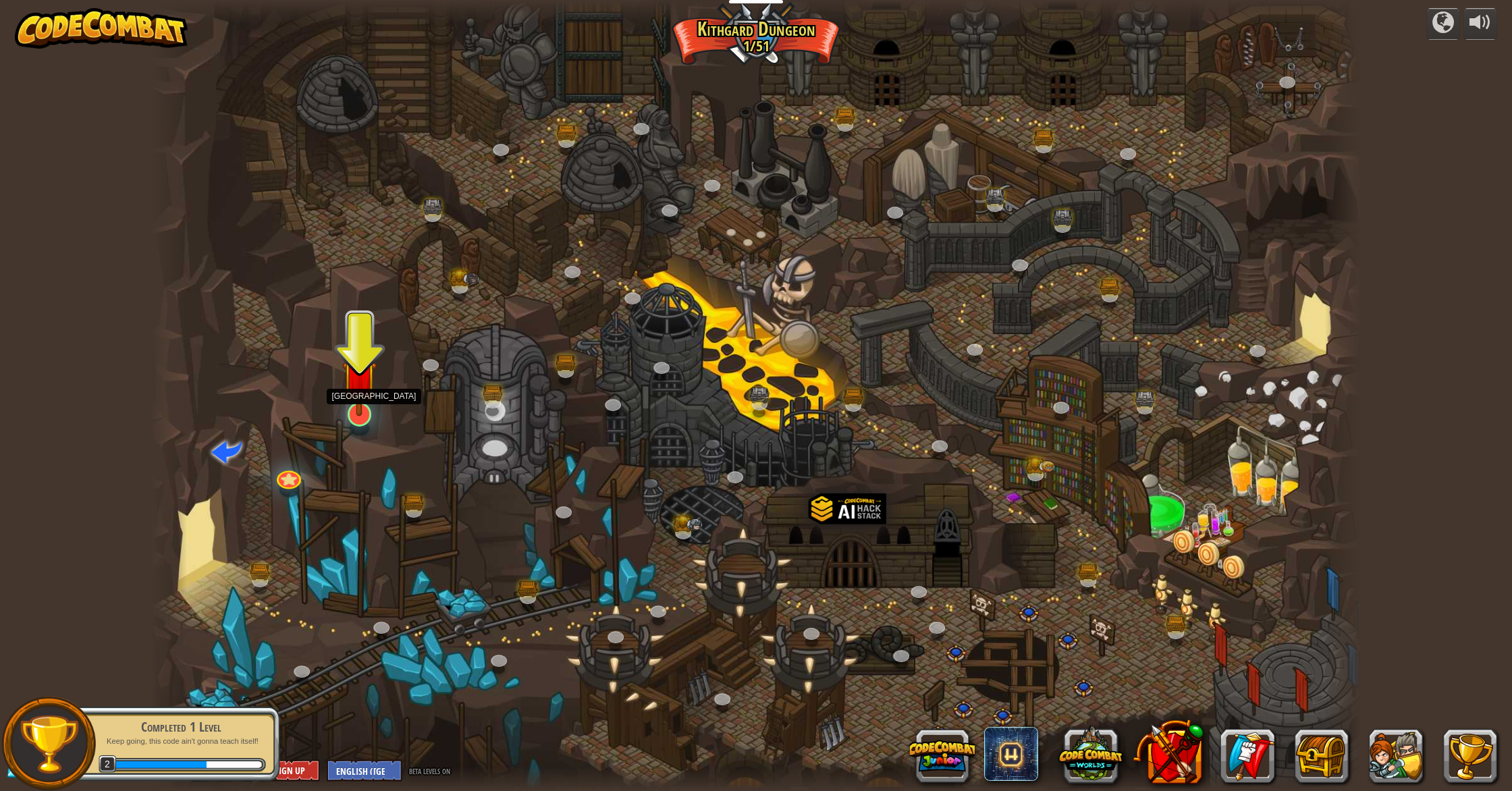
click at [355, 398] on img at bounding box center [359, 377] width 35 height 78
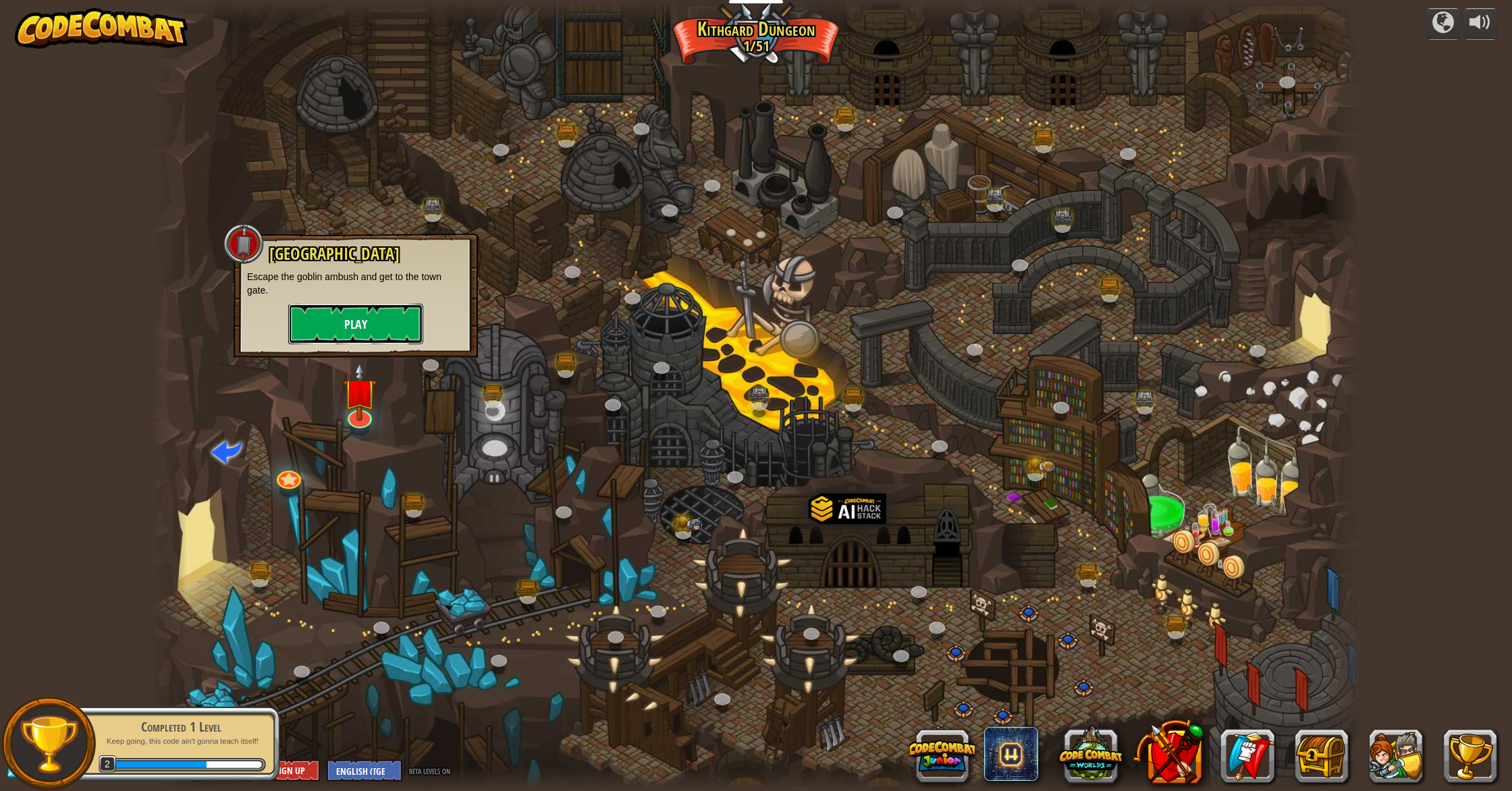
click at [362, 328] on button "Play" at bounding box center [355, 324] width 135 height 40
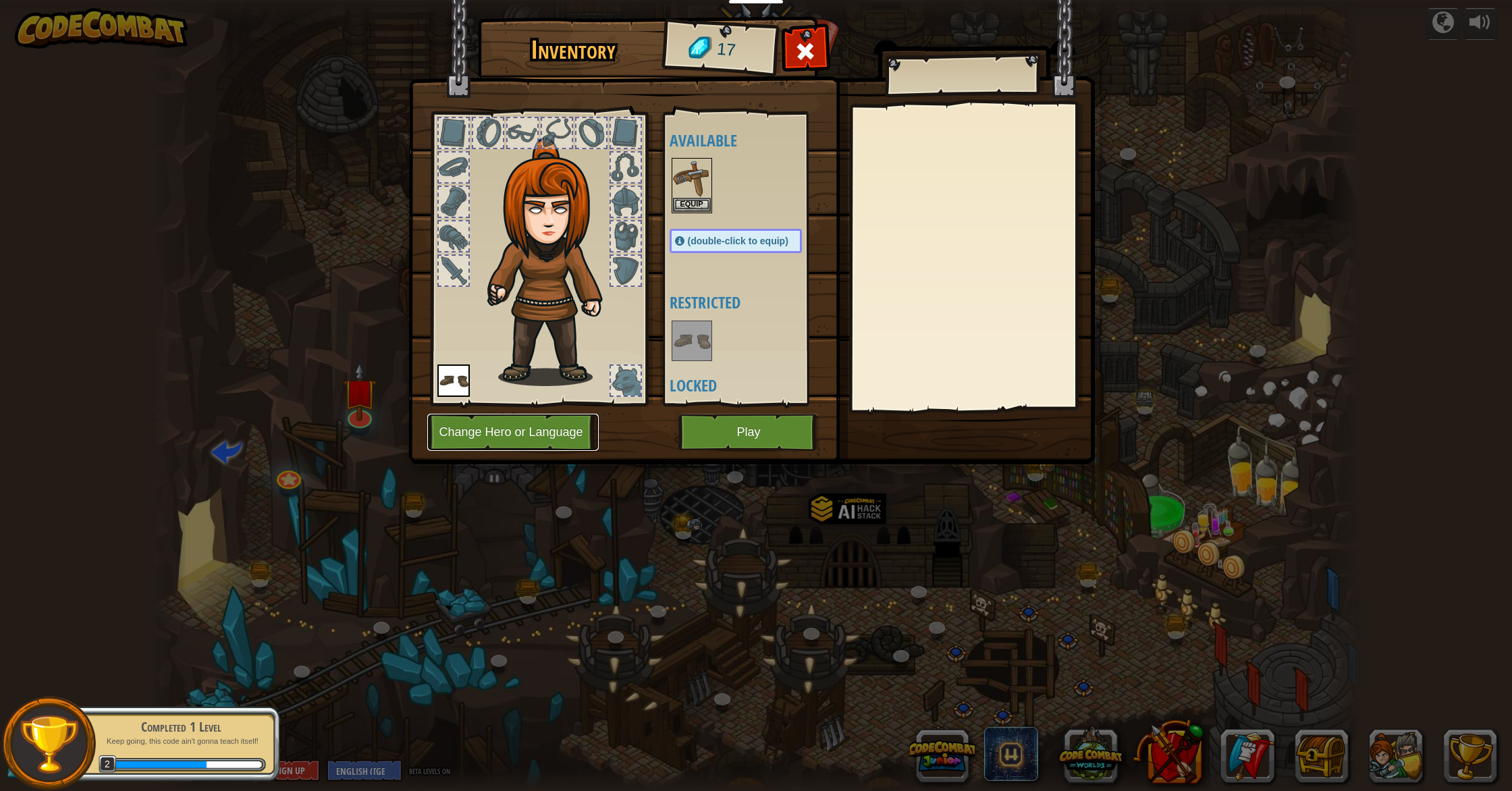
click at [478, 435] on button "Change Hero or Language" at bounding box center [513, 432] width 172 height 37
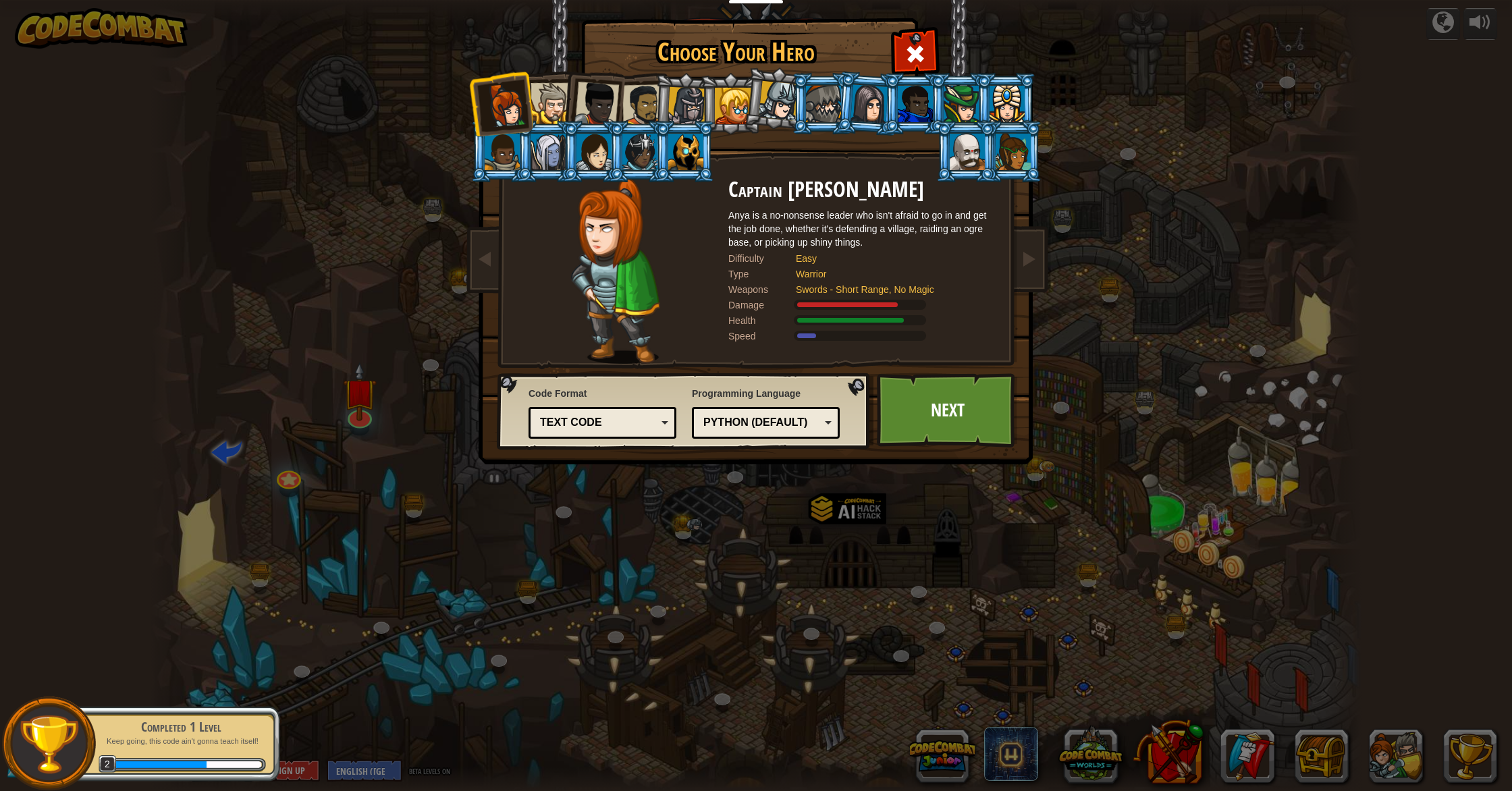
click at [550, 107] on div at bounding box center [551, 104] width 41 height 41
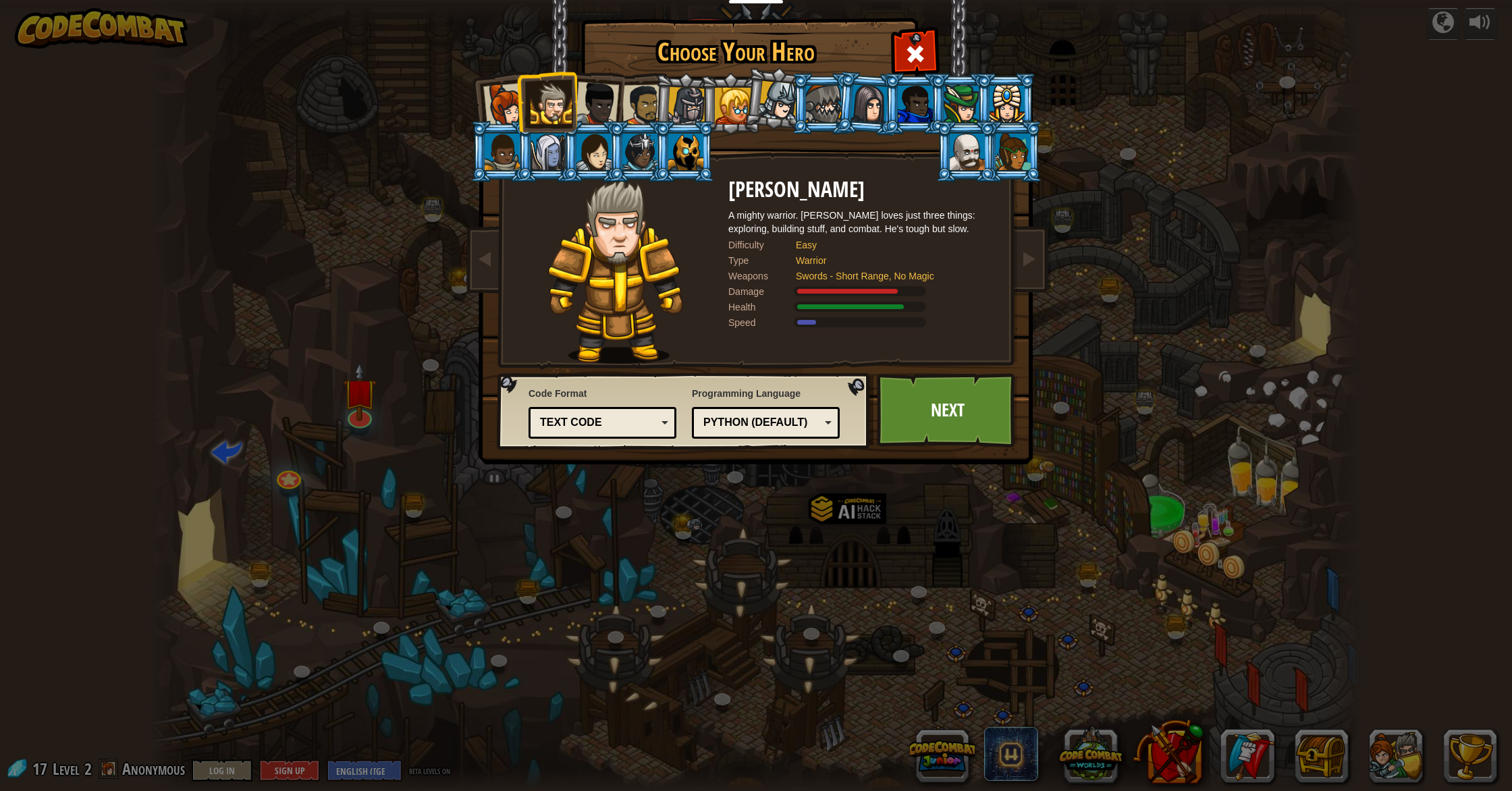
click at [603, 107] on div at bounding box center [596, 104] width 45 height 45
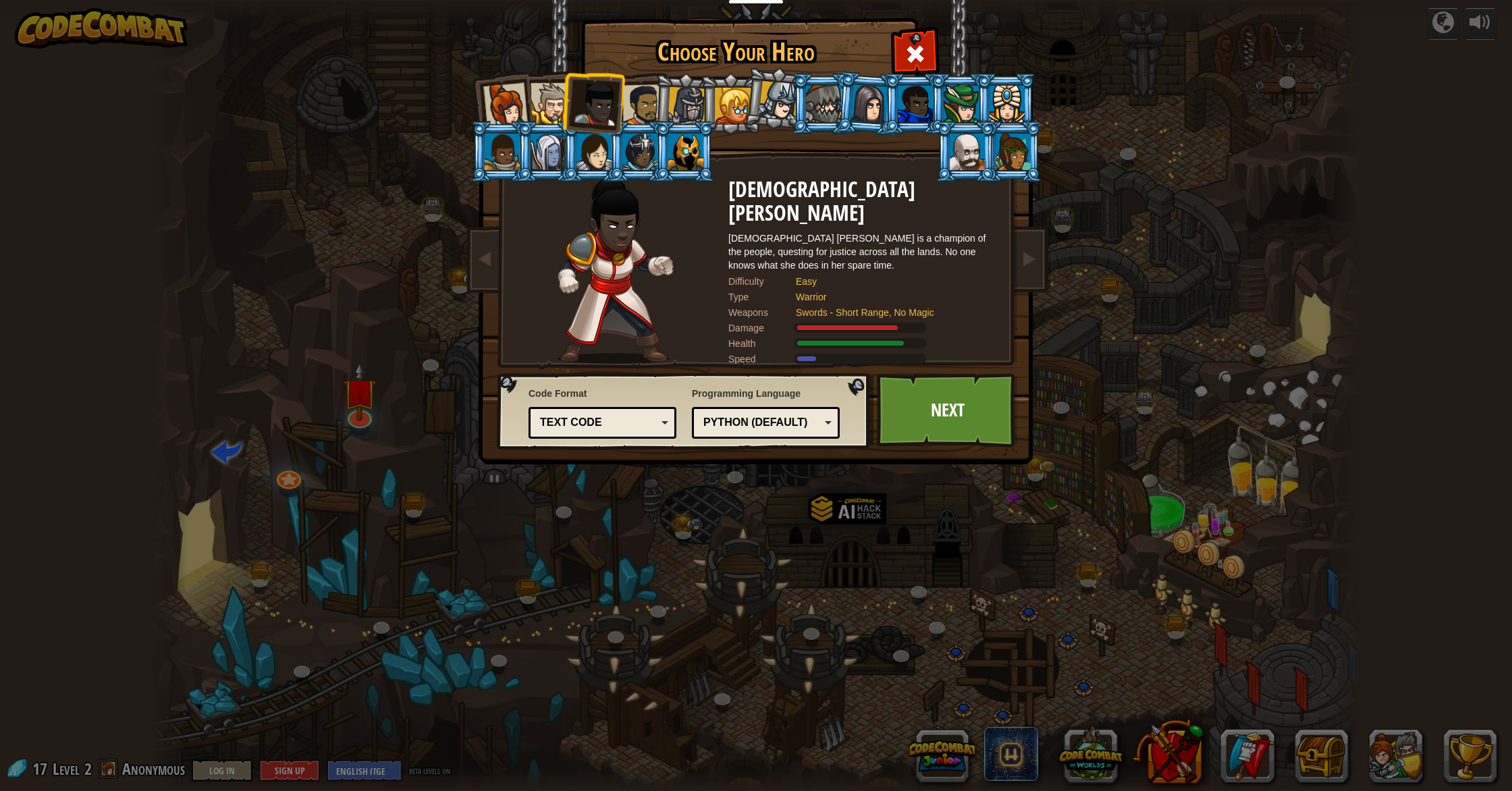
click at [597, 158] on div at bounding box center [594, 152] width 35 height 36
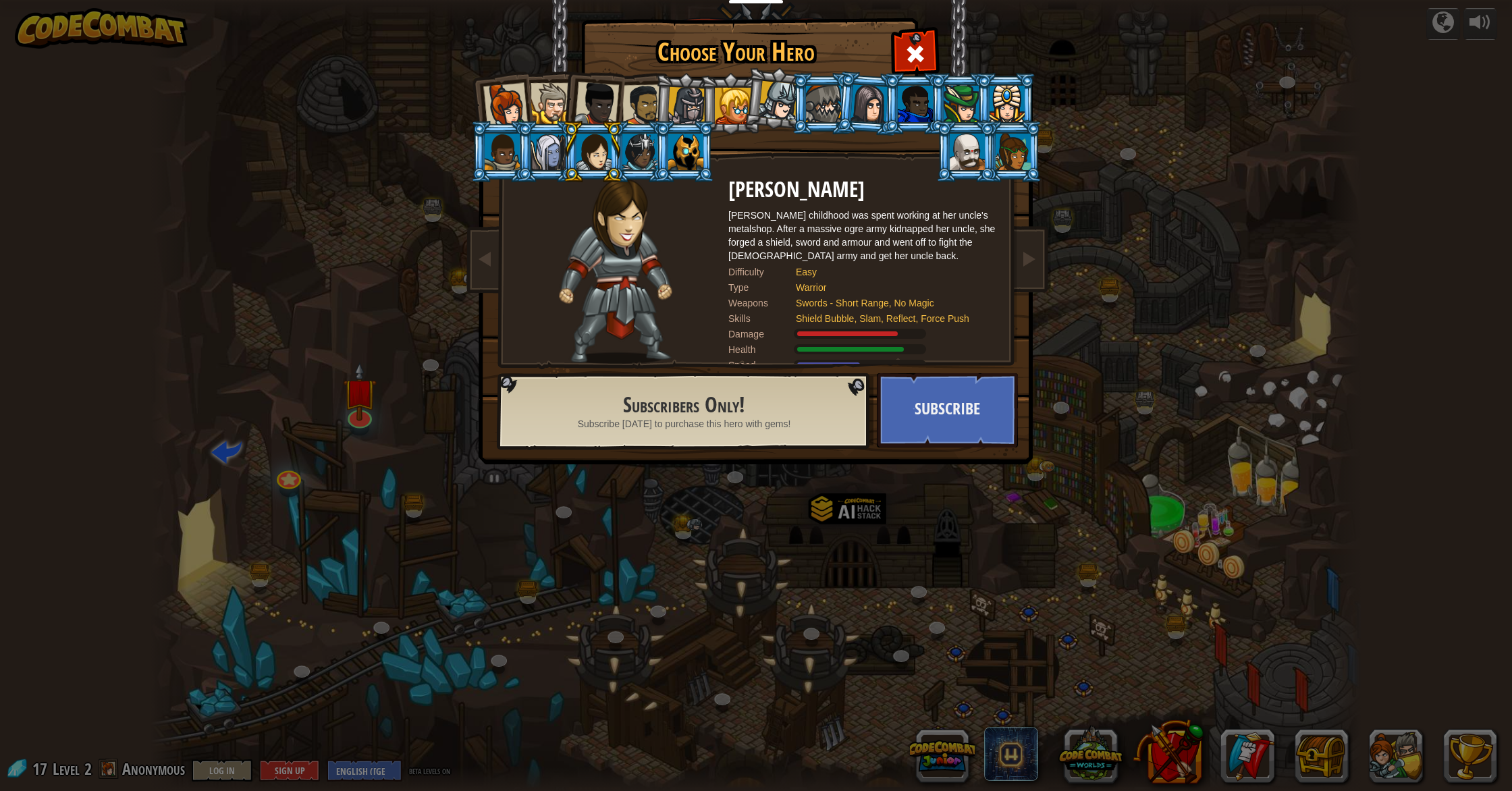
click at [627, 162] on div at bounding box center [640, 152] width 35 height 36
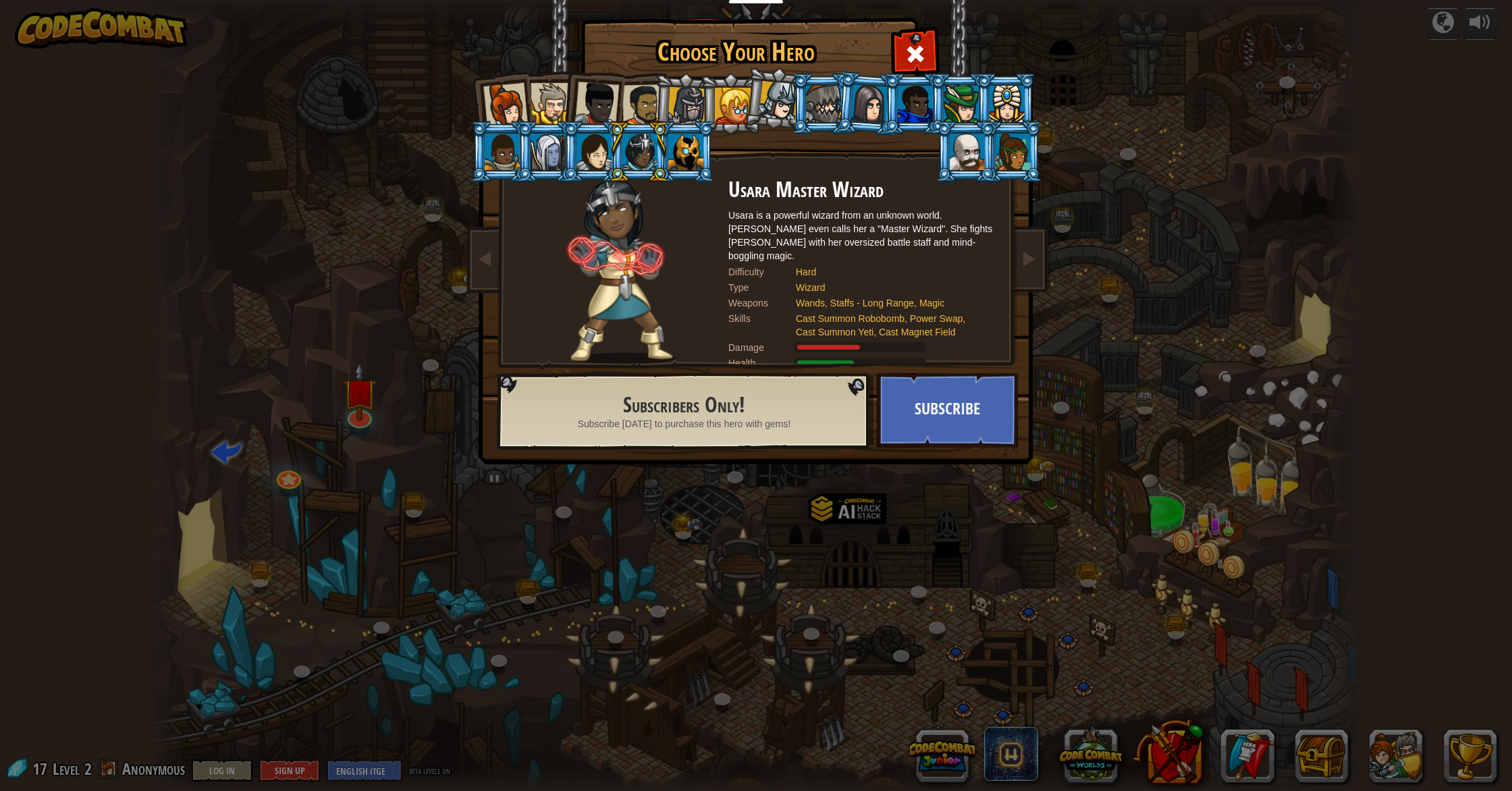
click at [516, 156] on div at bounding box center [502, 152] width 35 height 36
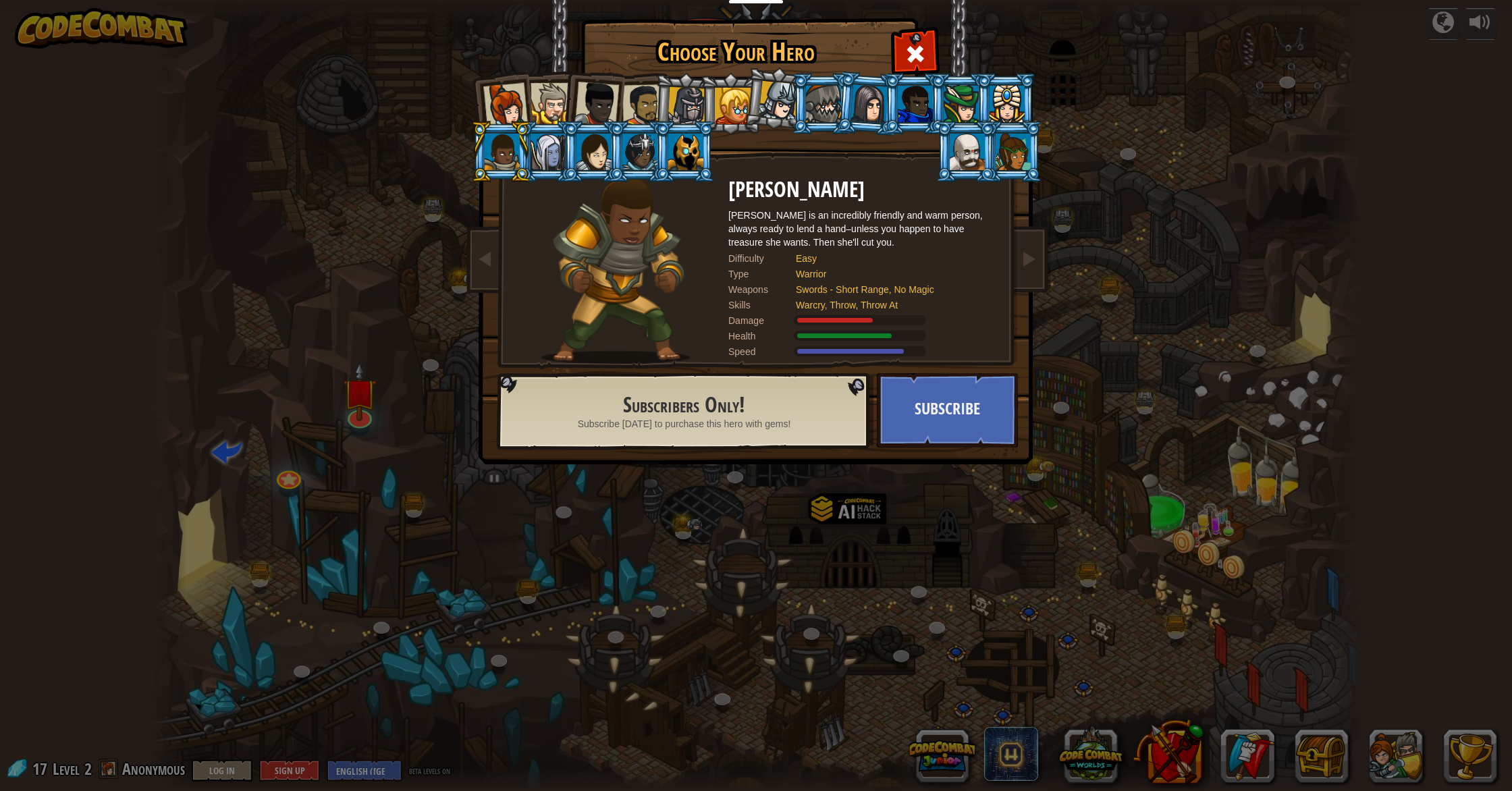
click at [538, 155] on div at bounding box center [548, 152] width 35 height 36
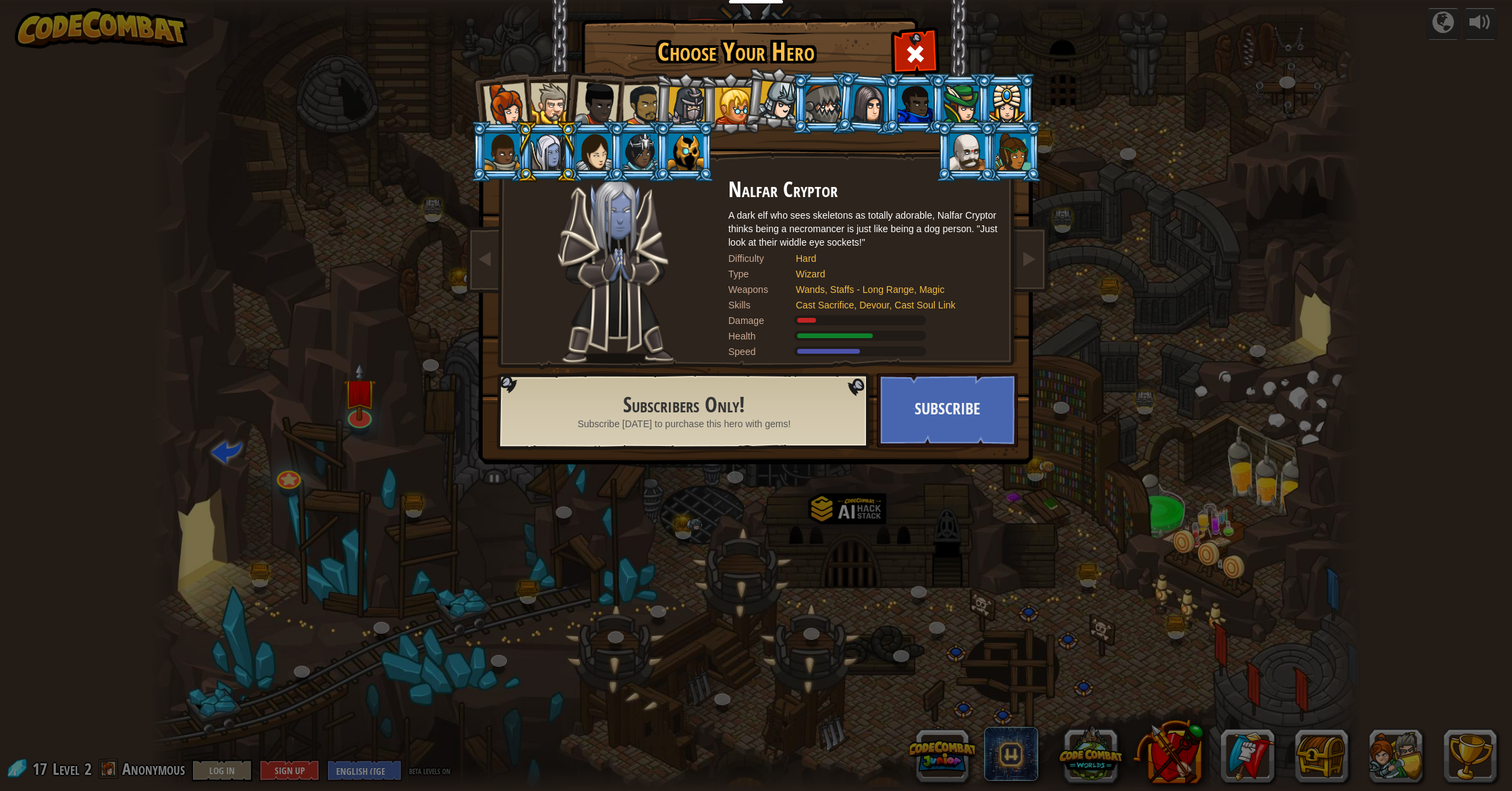
click at [588, 160] on div at bounding box center [594, 152] width 35 height 36
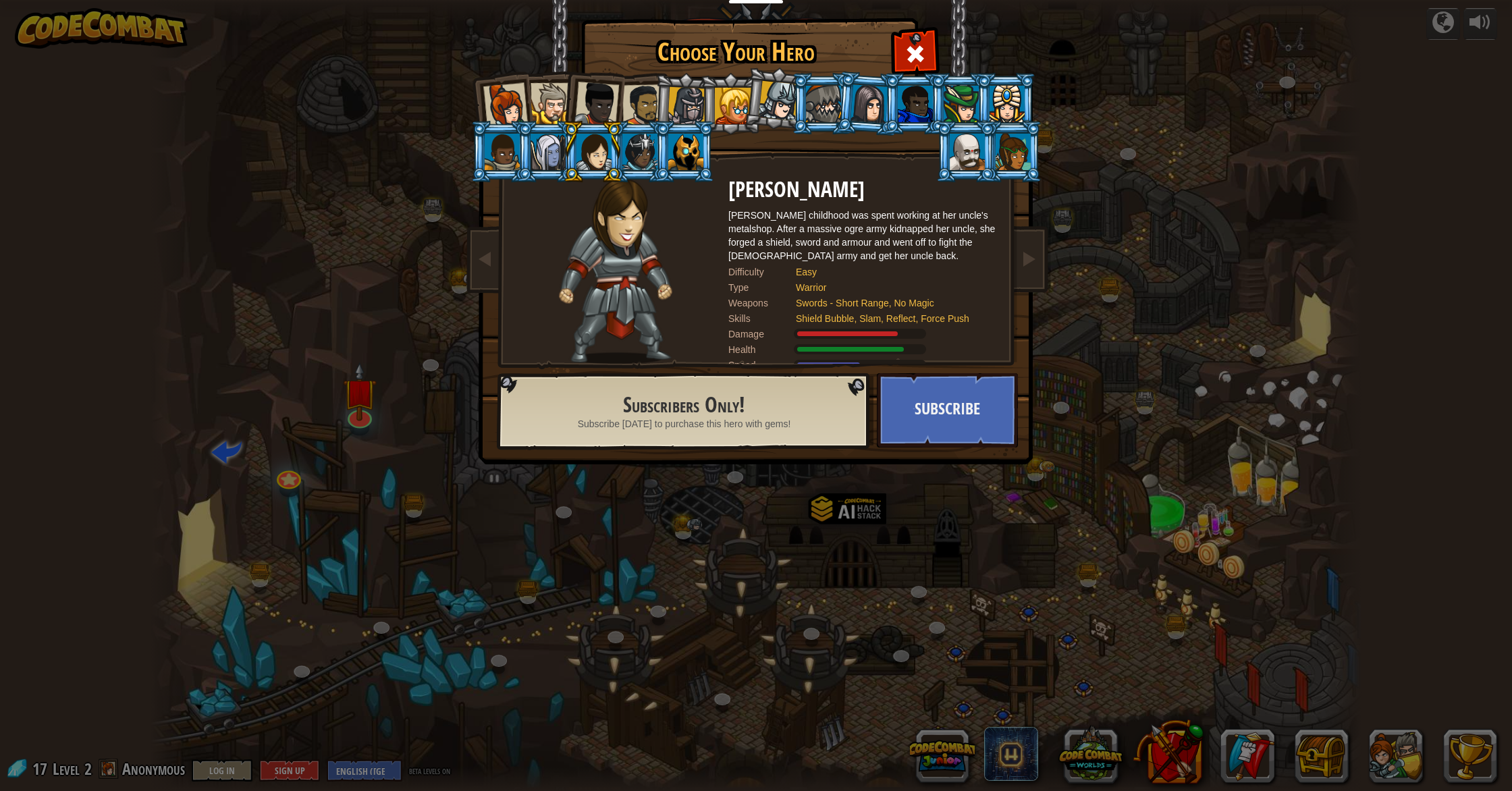
click at [614, 159] on li at bounding box center [593, 151] width 61 height 61
click at [637, 159] on div at bounding box center [640, 152] width 35 height 36
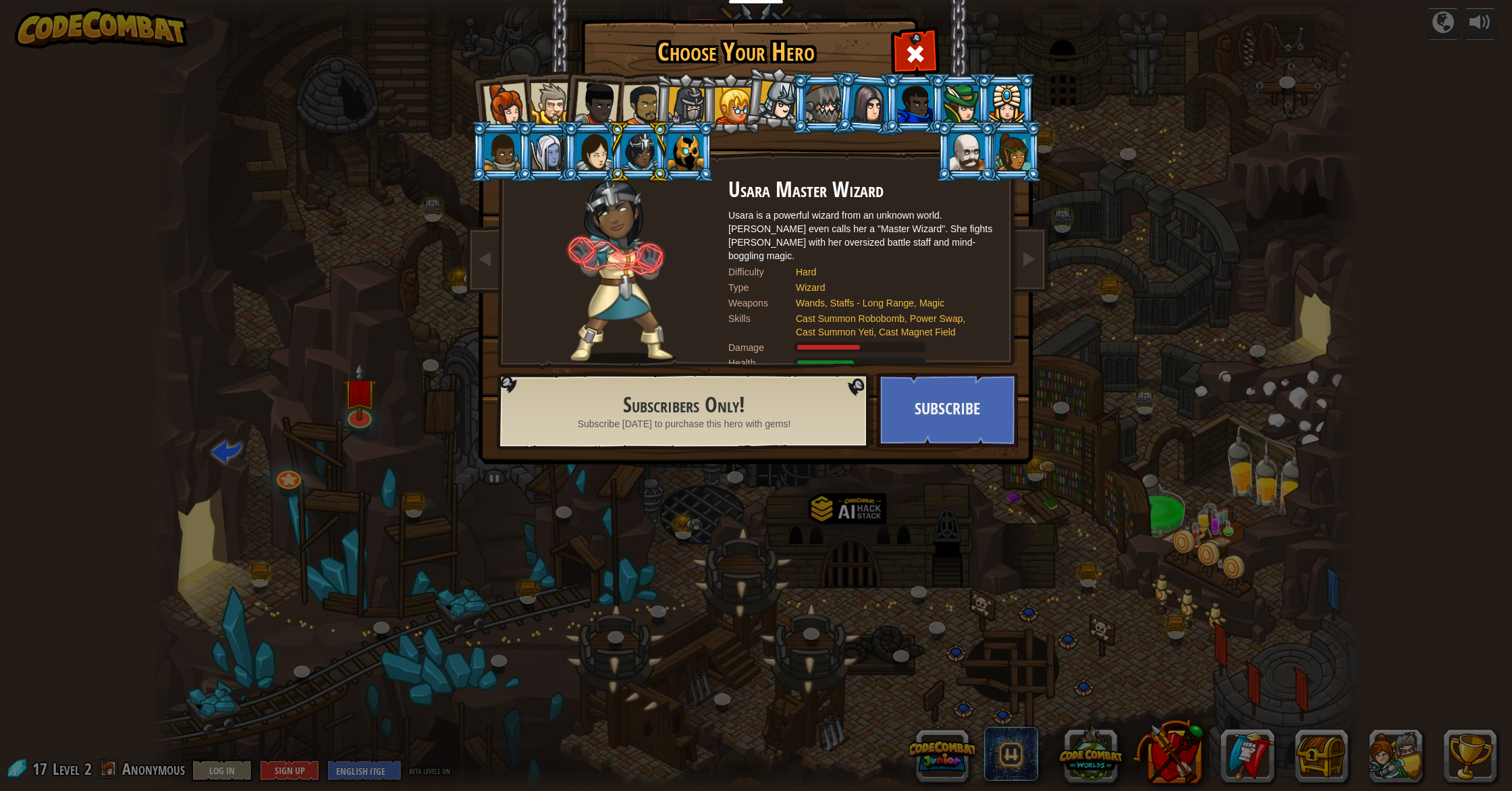
click at [692, 158] on div at bounding box center [686, 152] width 35 height 36
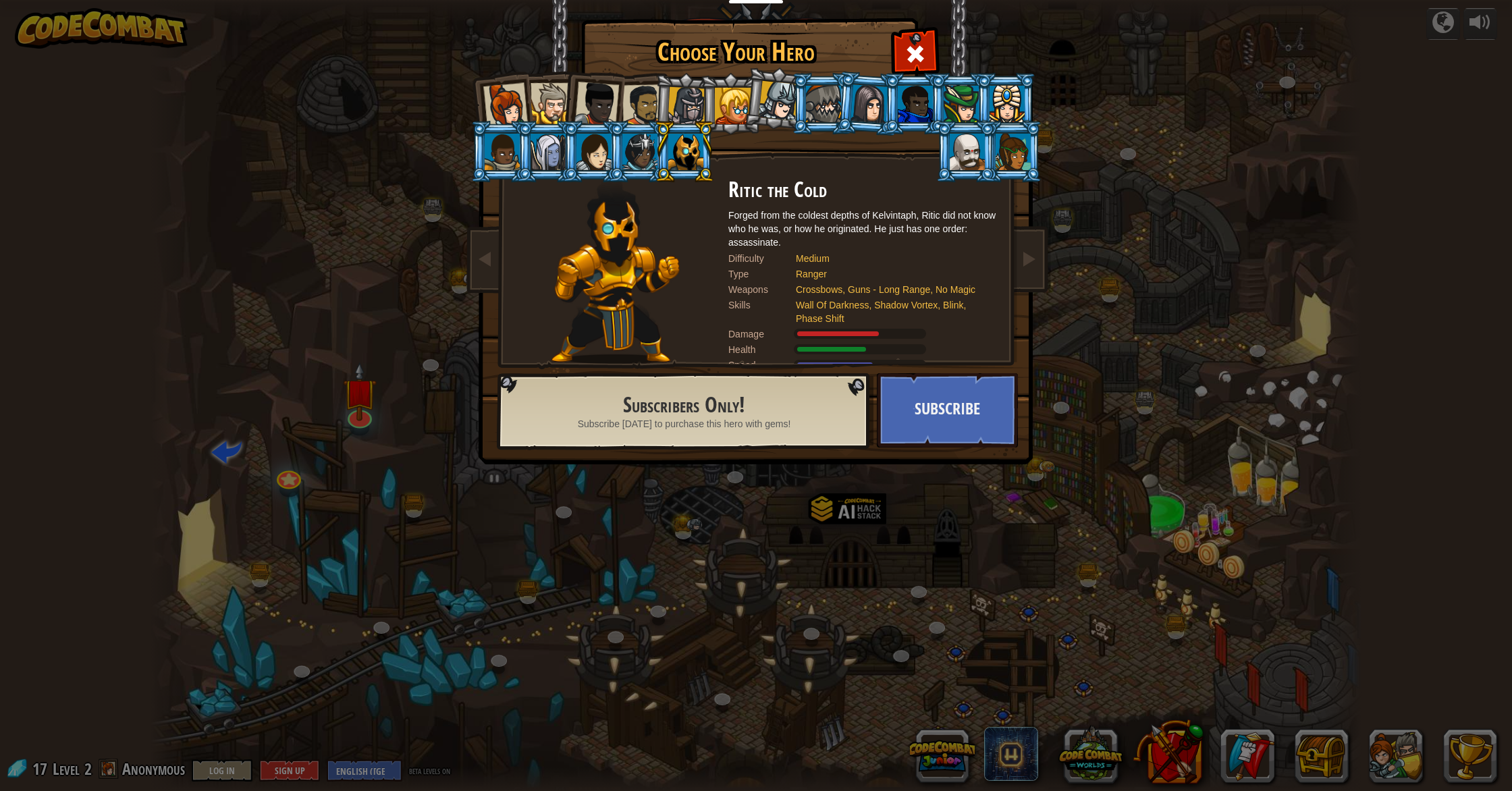
click at [806, 99] on div at bounding box center [916, 104] width 35 height 36
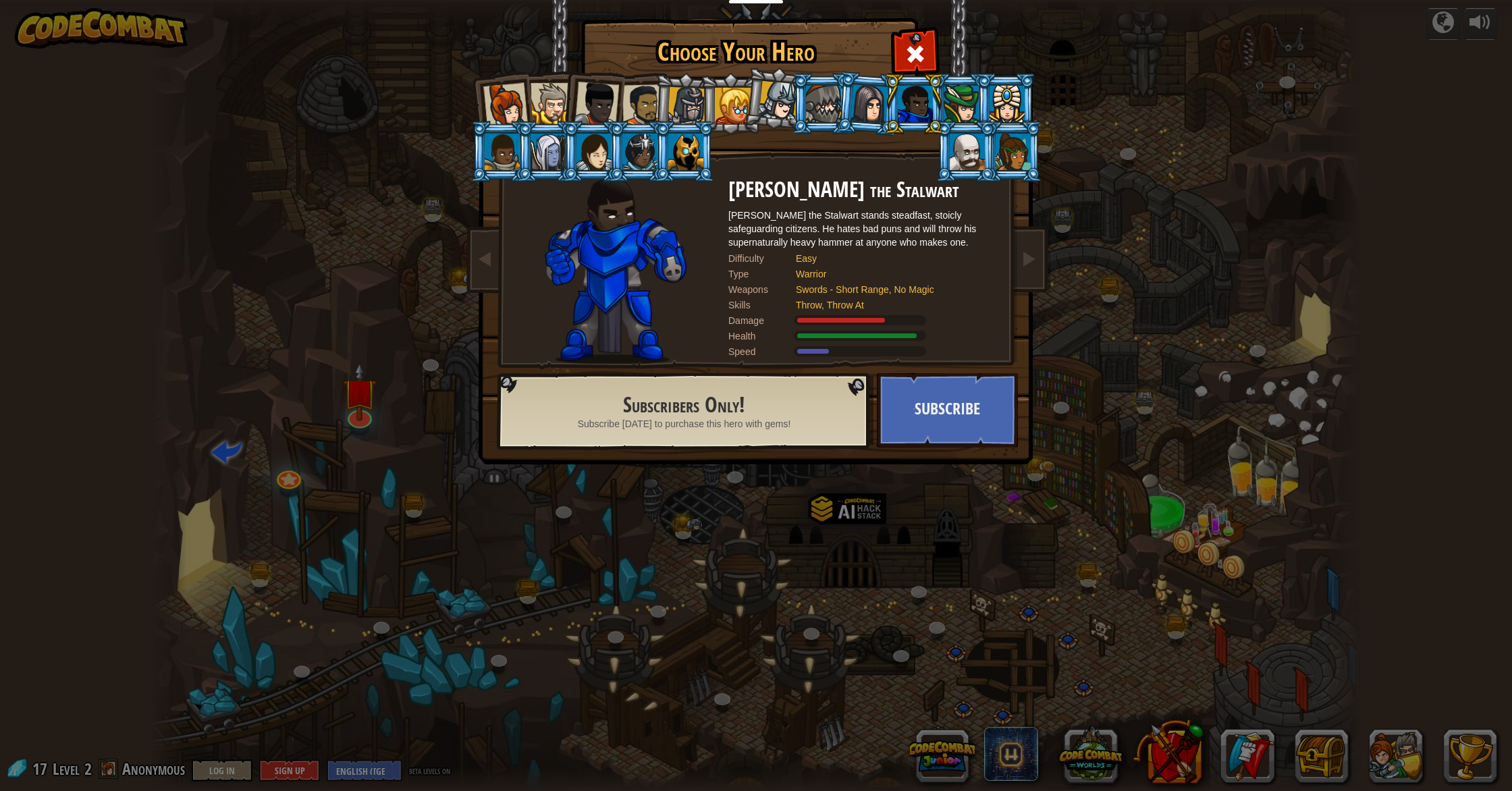
drag, startPoint x: 827, startPoint y: 94, endPoint x: 816, endPoint y: 96, distance: 11.2
click at [806, 94] on div at bounding box center [824, 104] width 35 height 36
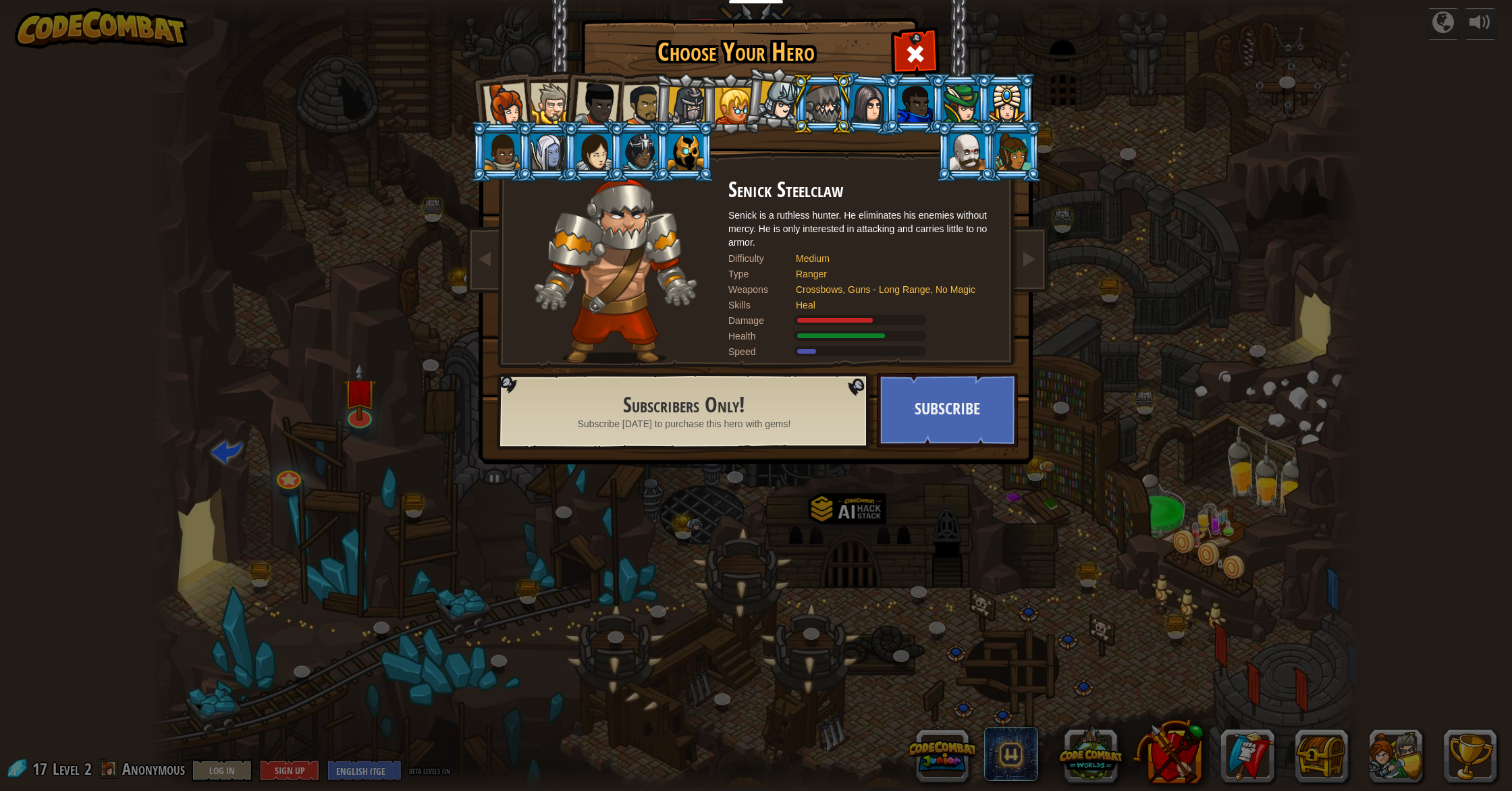
click at [788, 98] on div at bounding box center [778, 100] width 40 height 40
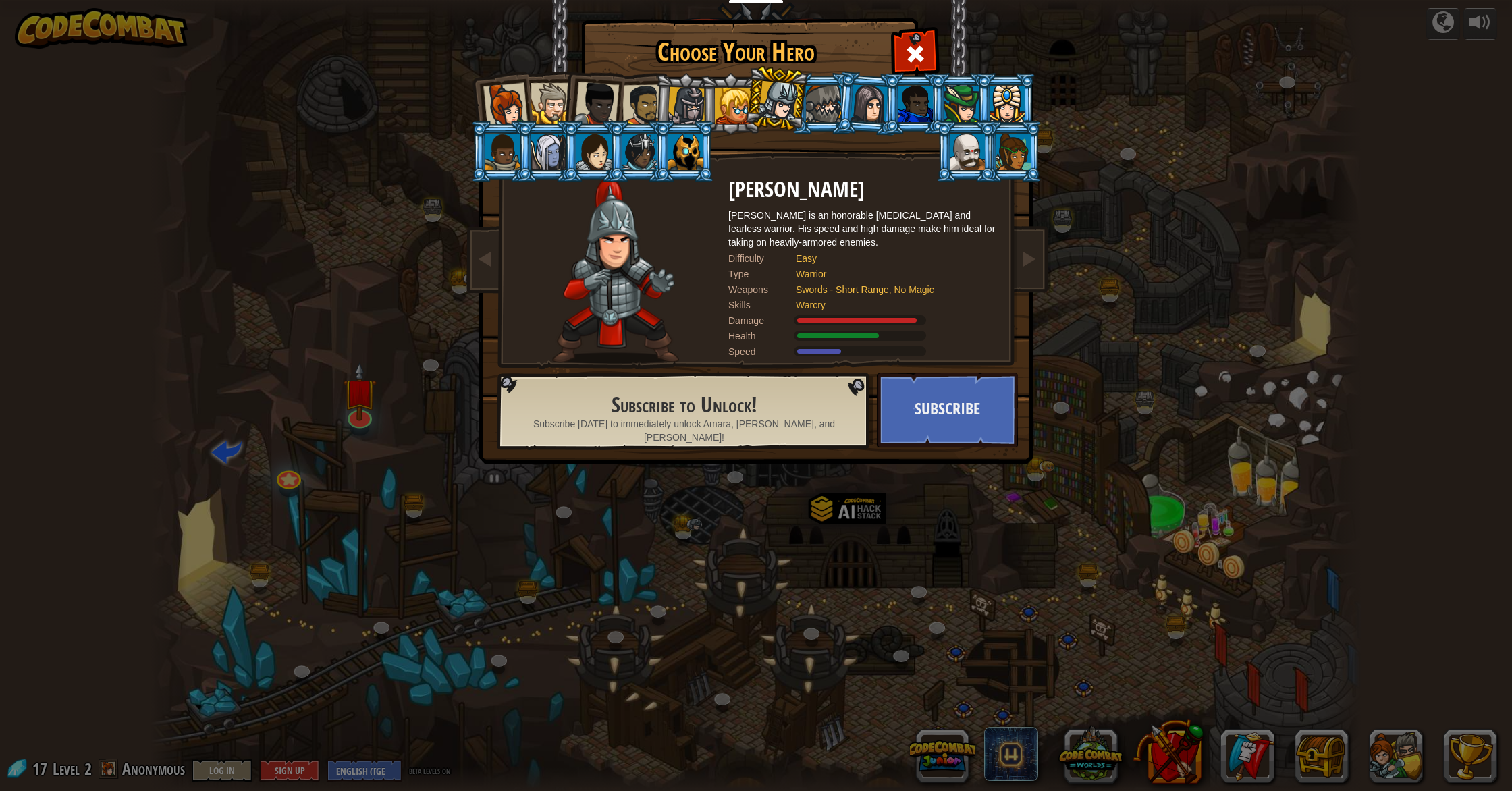
click at [743, 98] on div at bounding box center [733, 105] width 36 height 36
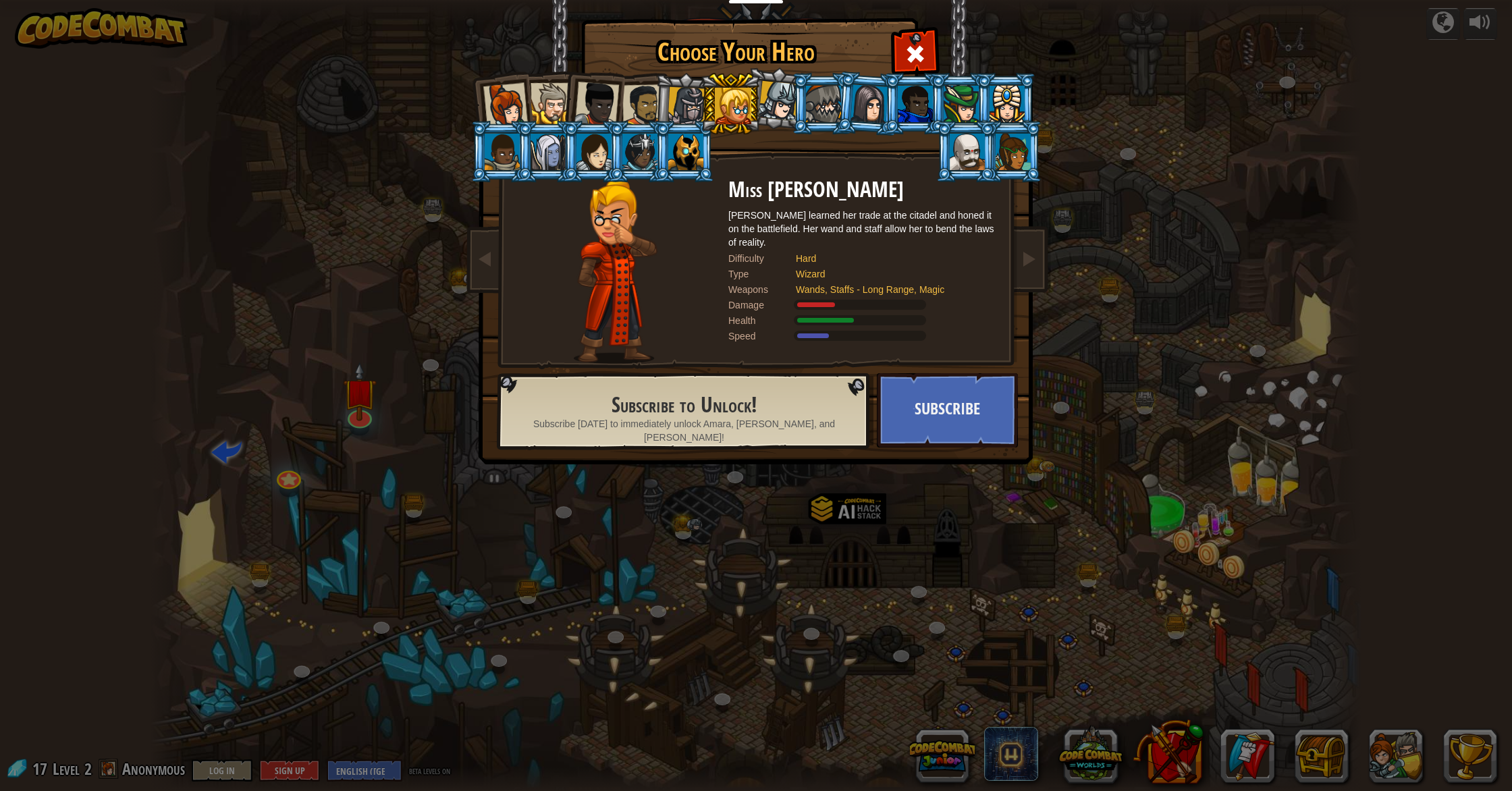
click at [806, 110] on div at bounding box center [916, 104] width 35 height 36
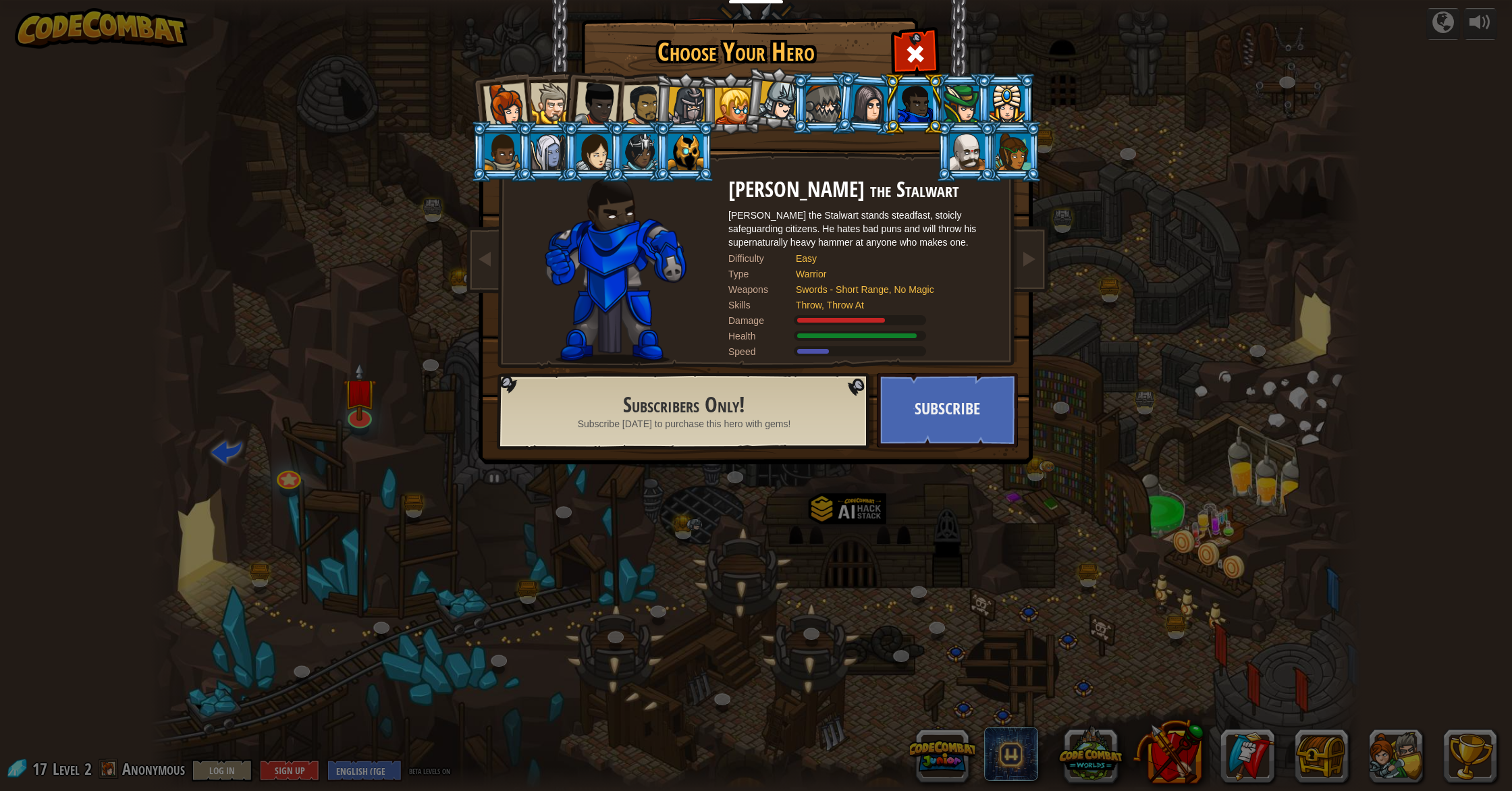
click at [806, 109] on div at bounding box center [961, 104] width 35 height 36
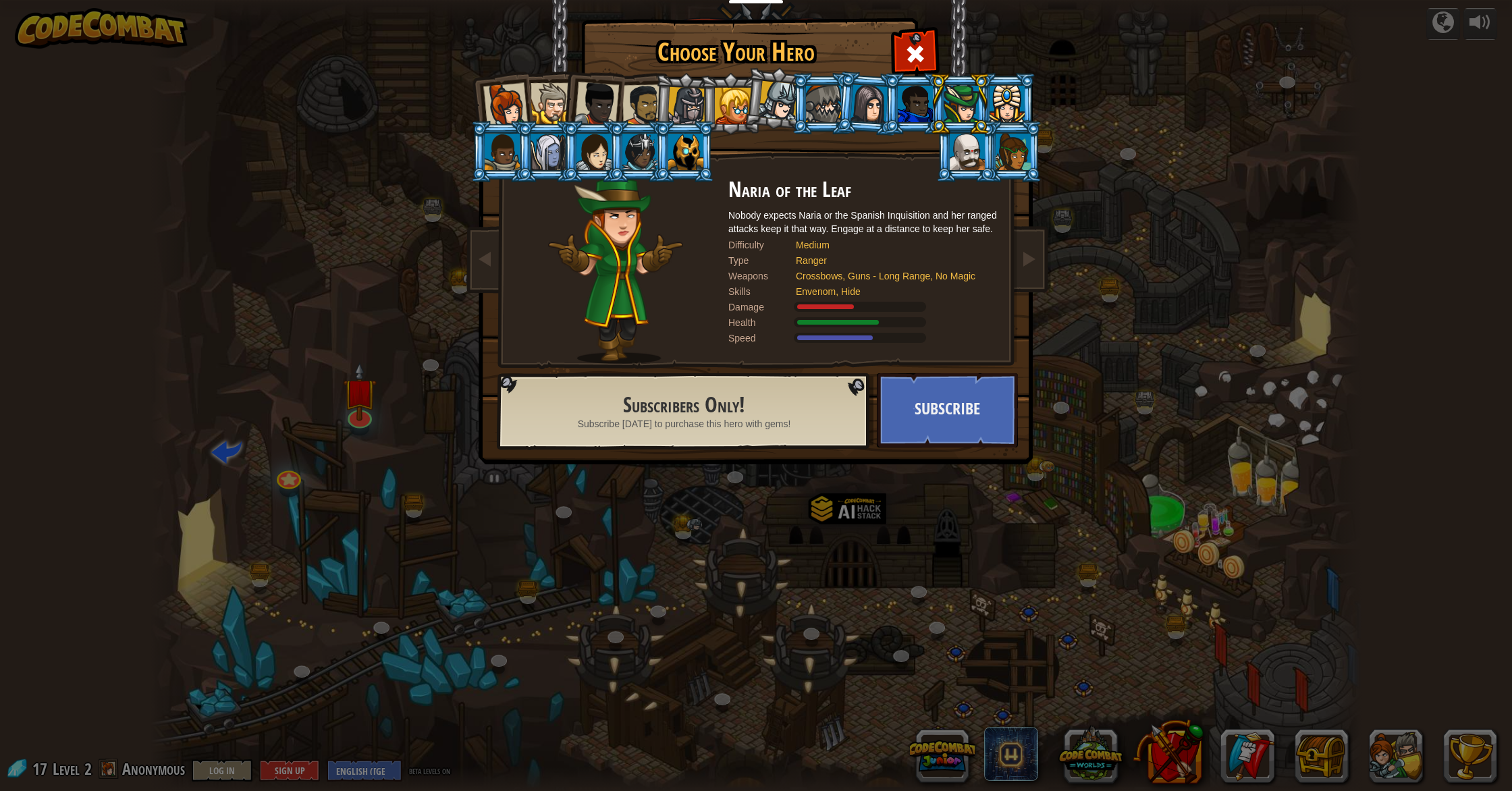
click at [500, 168] on div at bounding box center [502, 152] width 35 height 36
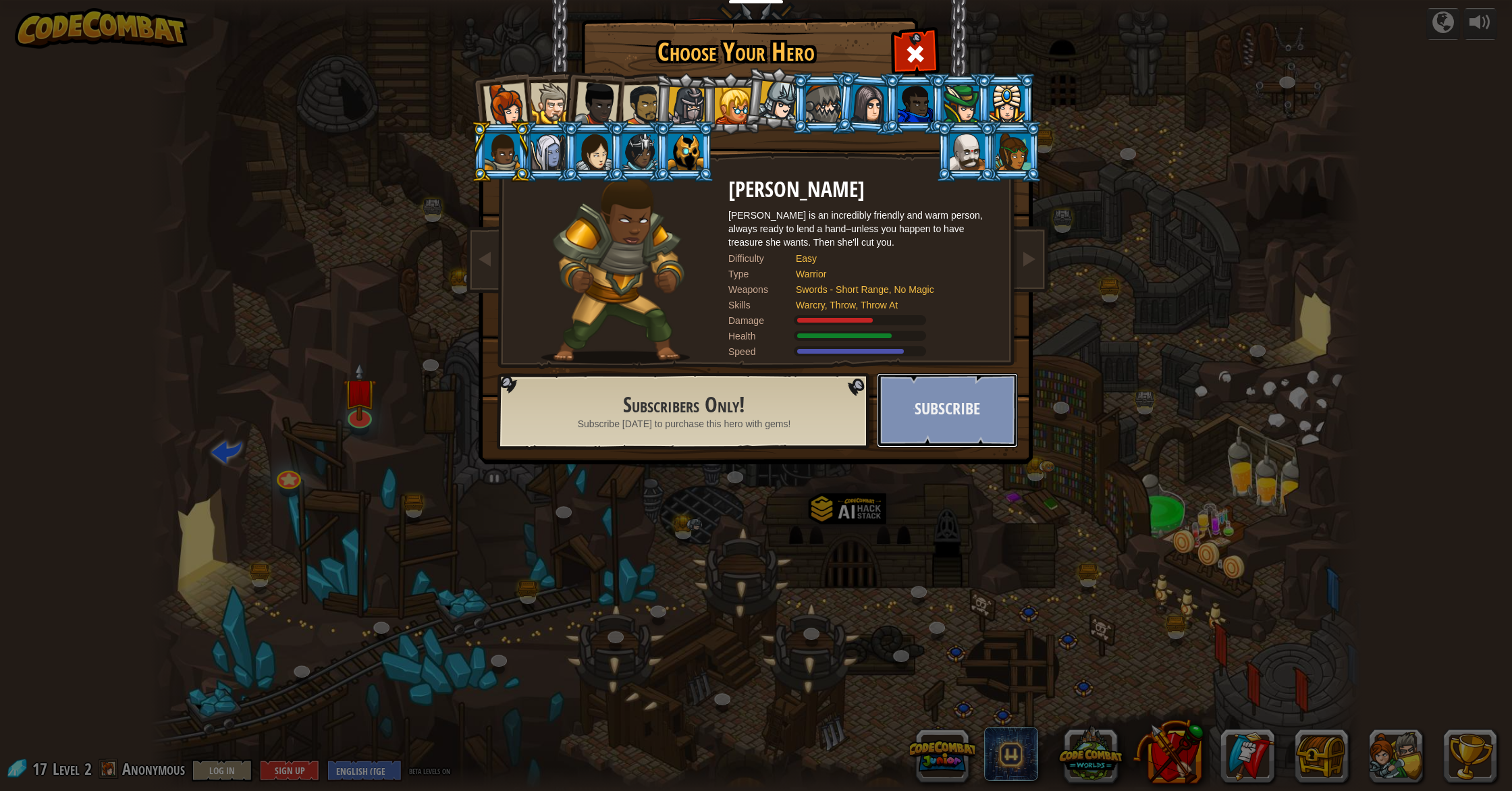
click at [806, 399] on button "Subscribe" at bounding box center [947, 410] width 141 height 74
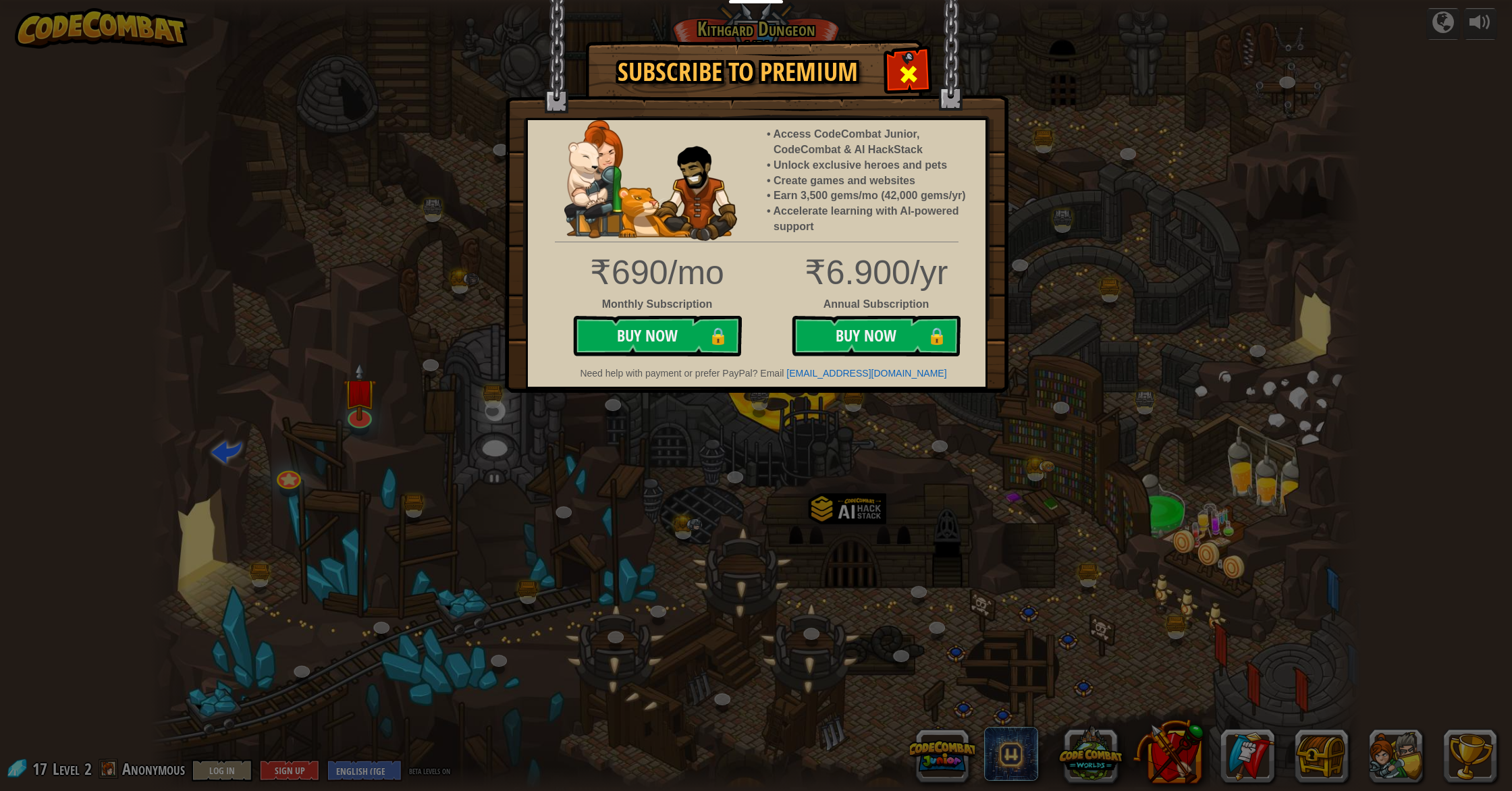
click at [806, 77] on span at bounding box center [909, 74] width 22 height 22
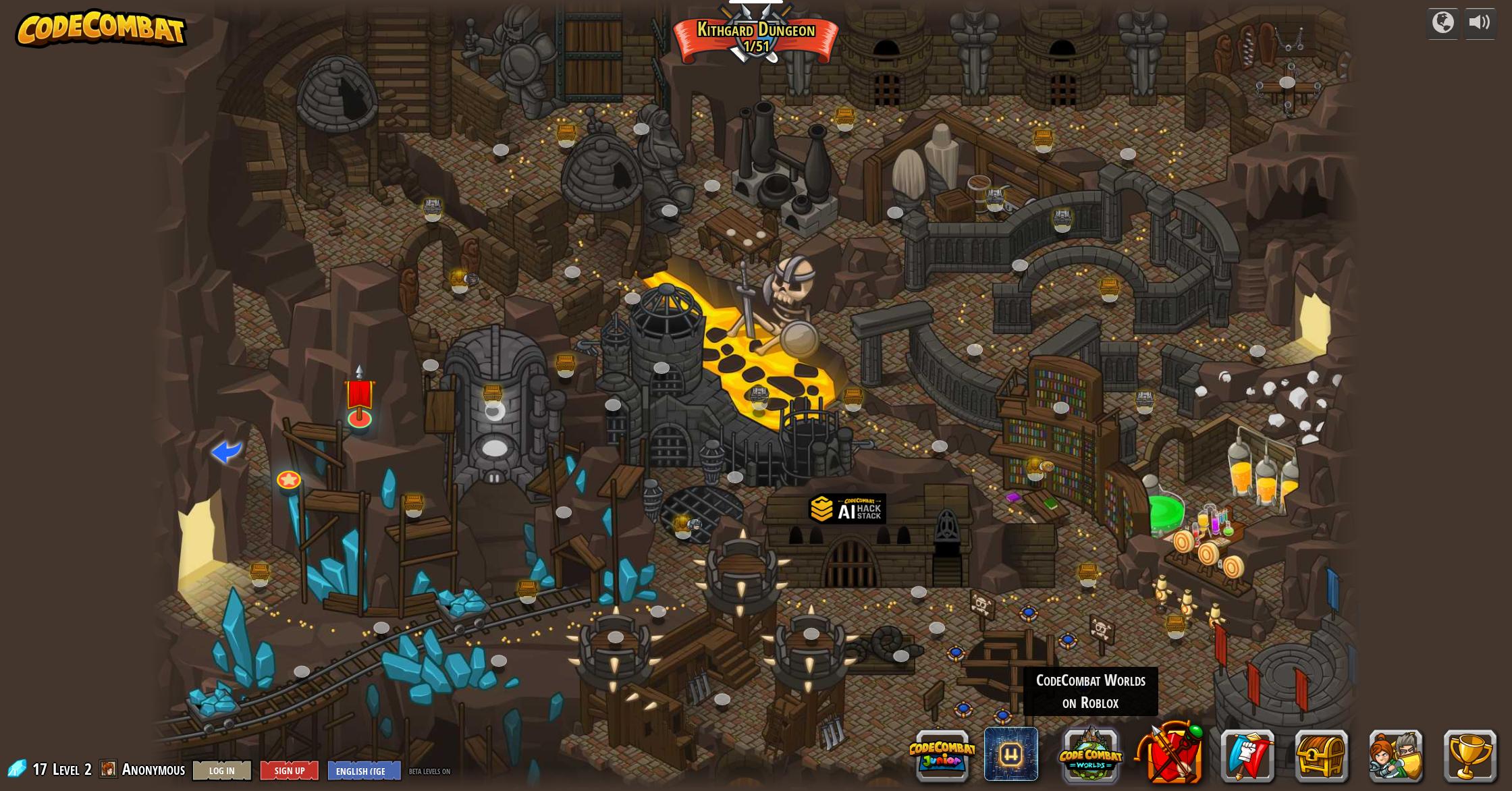
click at [806, 687] on button at bounding box center [1091, 754] width 65 height 65
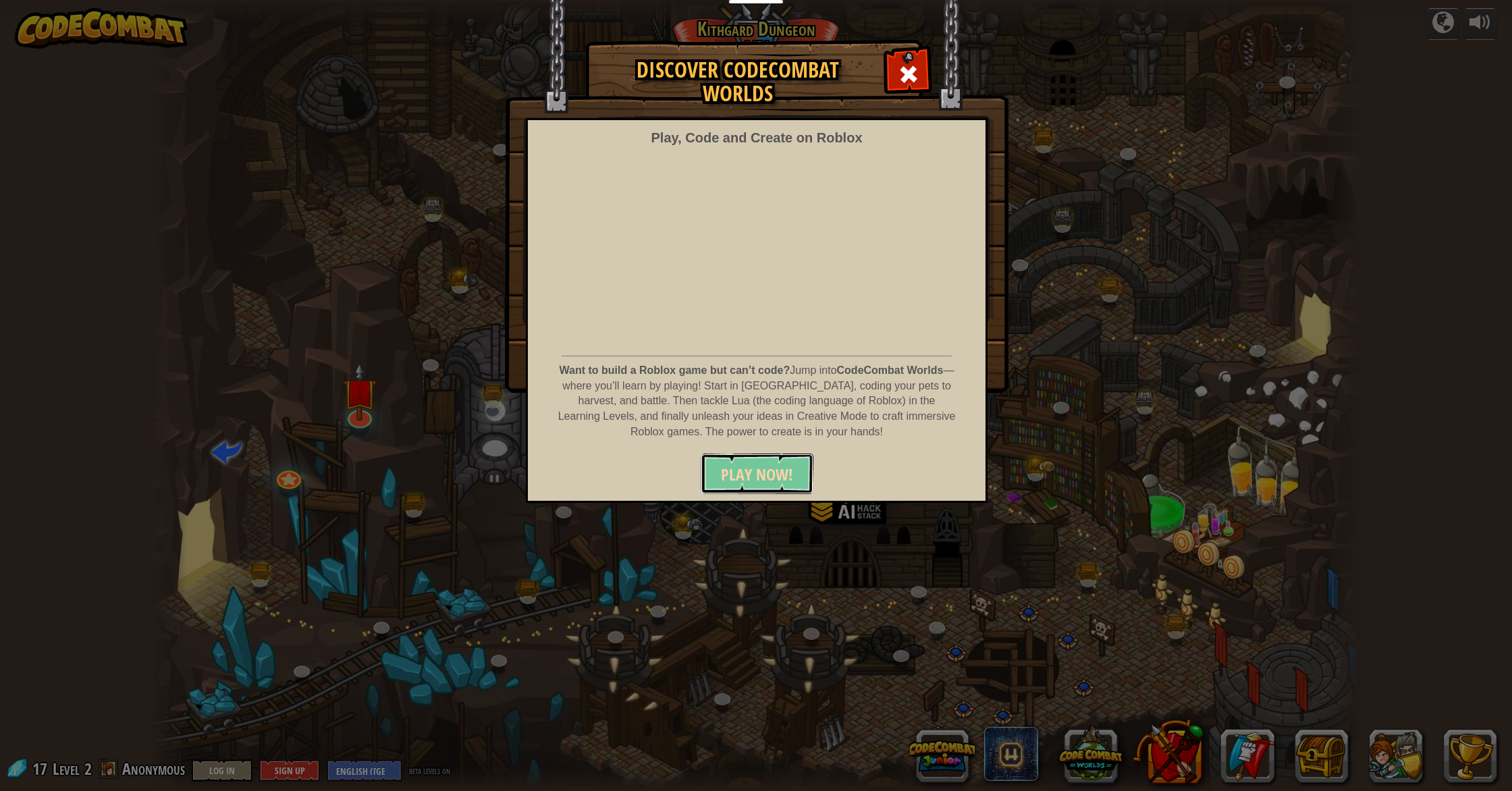
click at [715, 474] on button "PLAY NOW!" at bounding box center [757, 474] width 113 height 40
